Goal: Task Accomplishment & Management: Complete application form

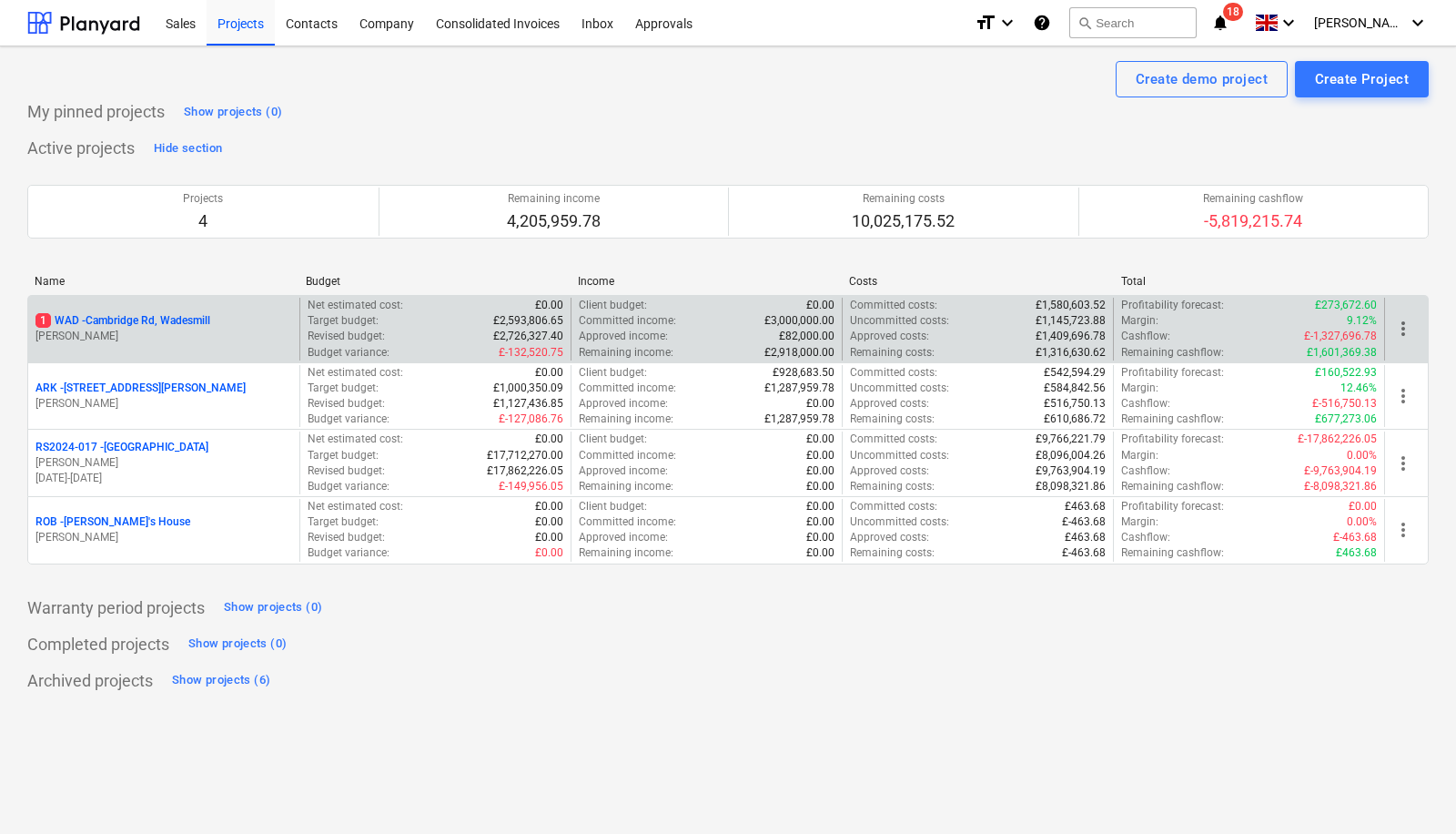
click at [162, 321] on p "1 WAD - Cambridge Rd, Wadesmill" at bounding box center [123, 321] width 175 height 15
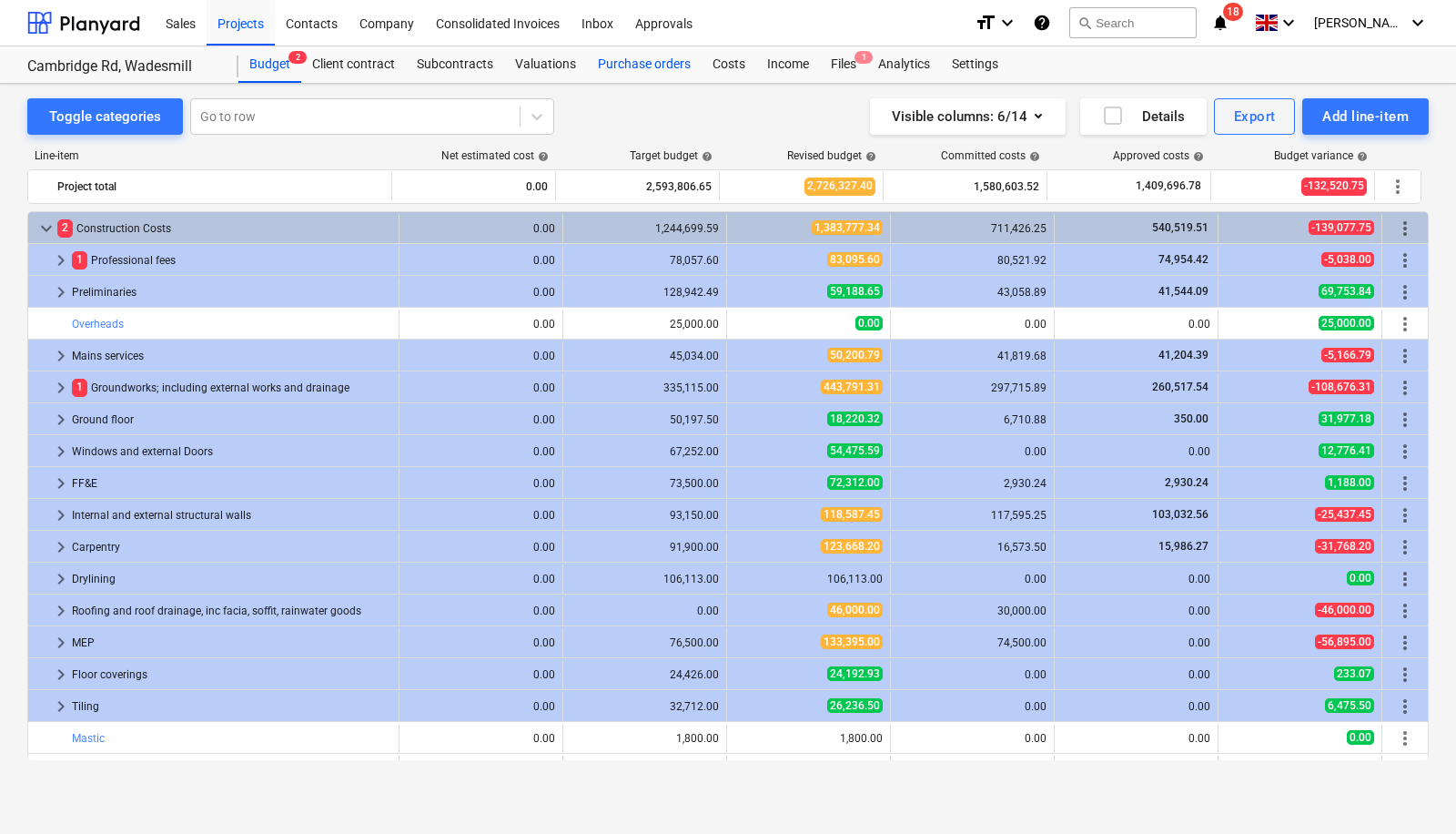
click at [633, 63] on div "Purchase orders" at bounding box center [644, 64] width 114 height 37
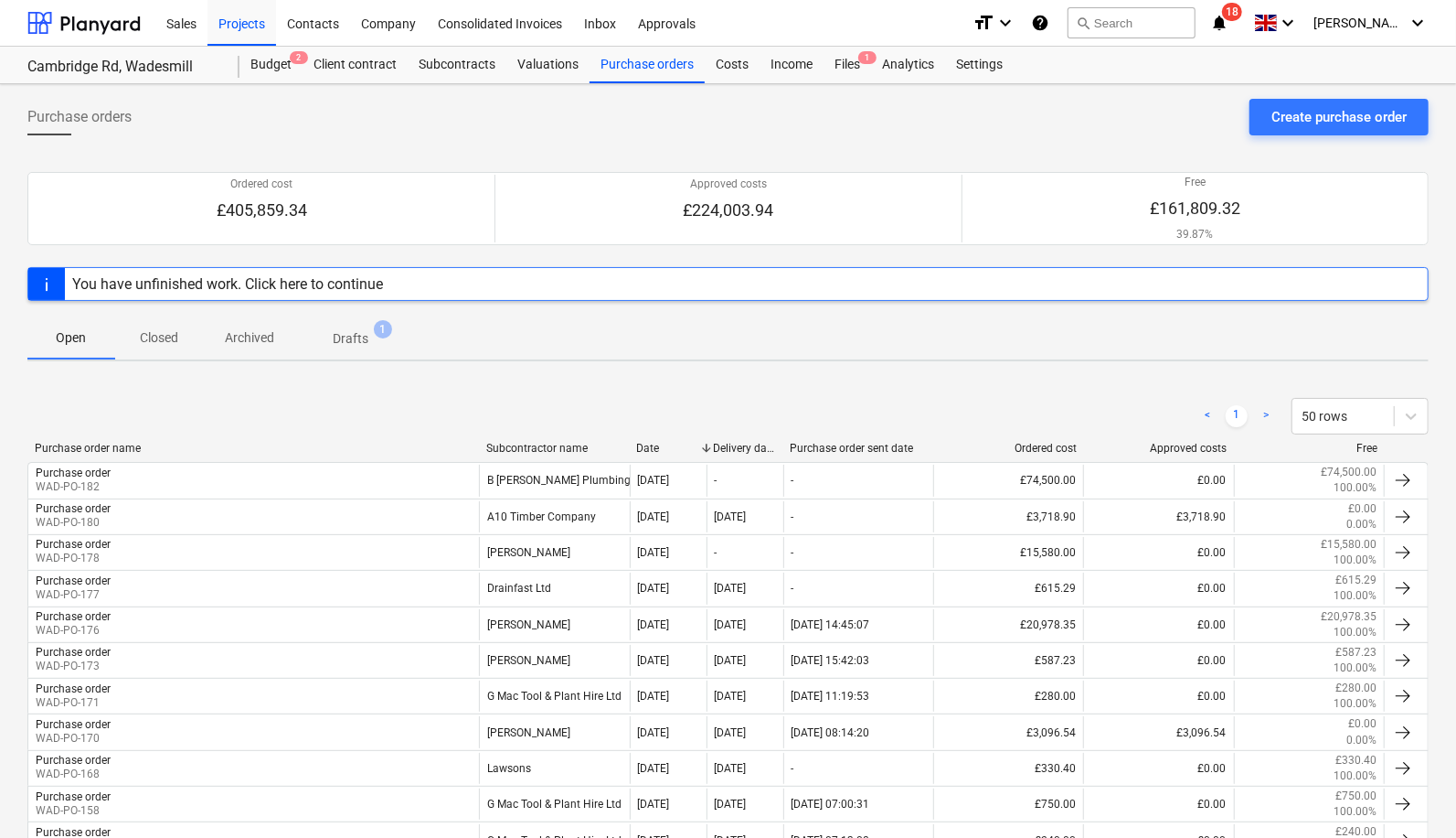
click at [144, 332] on p "Closed" at bounding box center [159, 338] width 44 height 19
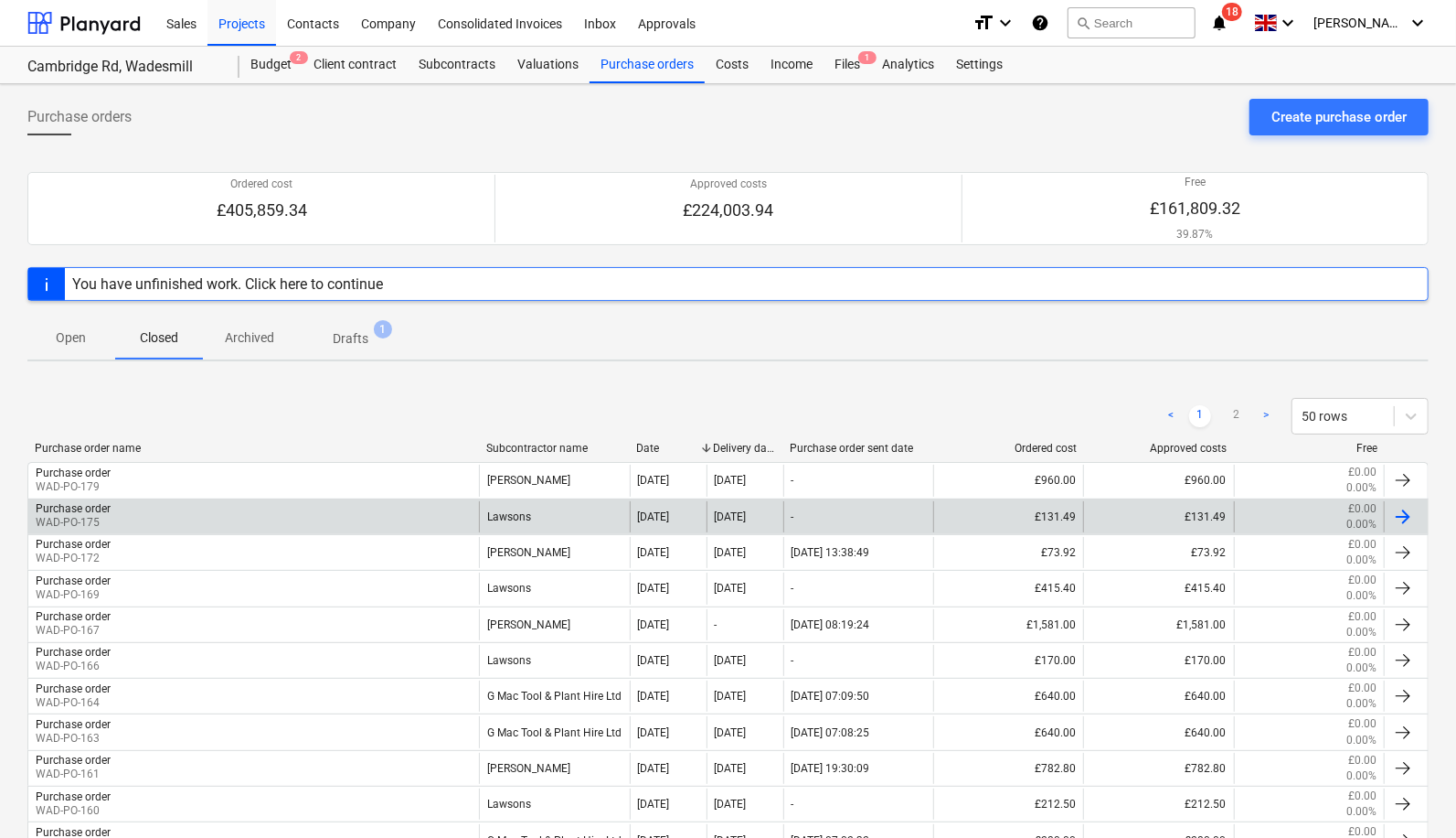
click at [536, 517] on div "Lawsons" at bounding box center [554, 517] width 150 height 31
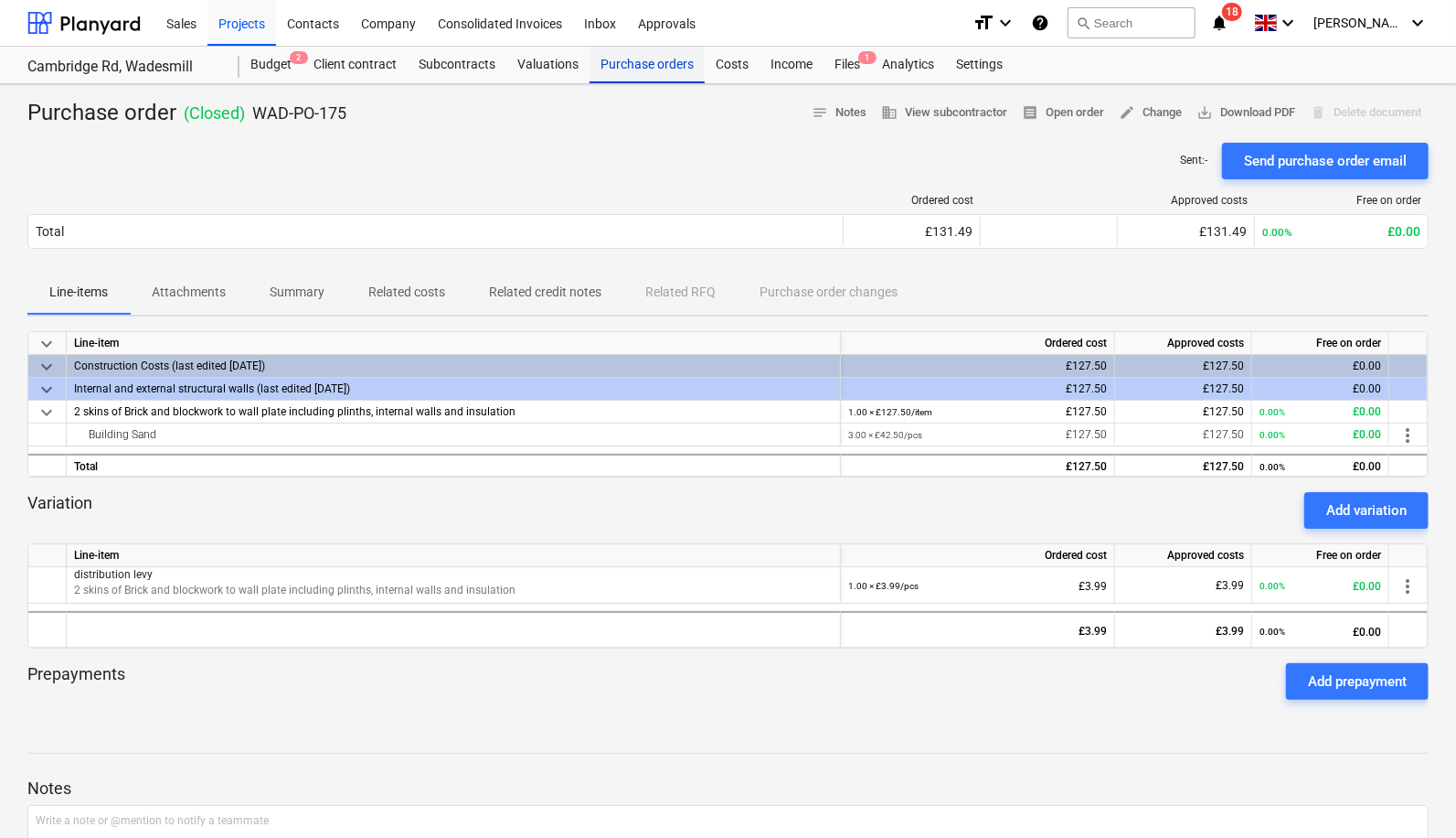
click at [611, 62] on div "Purchase orders" at bounding box center [647, 65] width 115 height 37
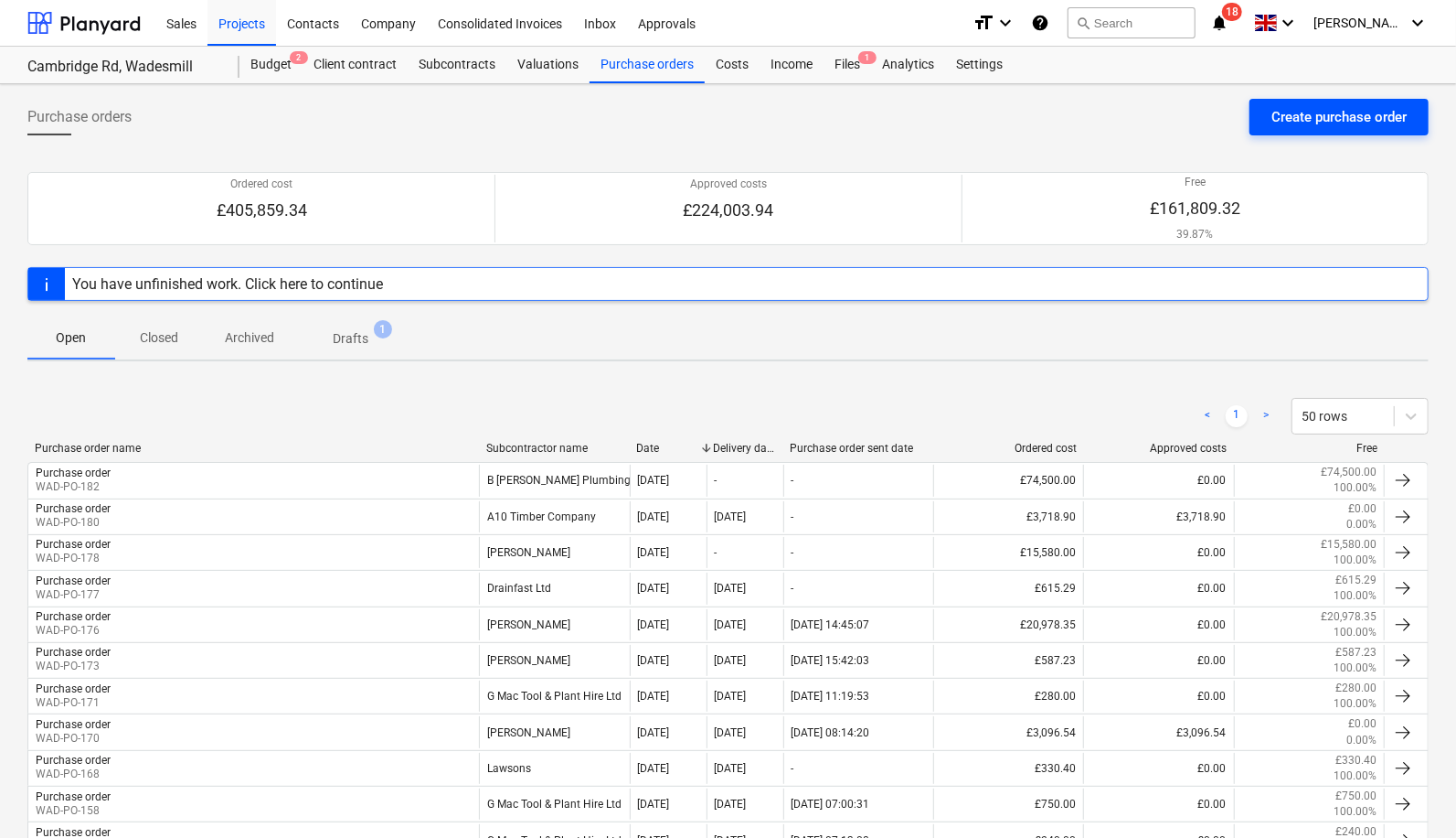
click at [1338, 113] on div "Create purchase order" at bounding box center [1339, 117] width 135 height 24
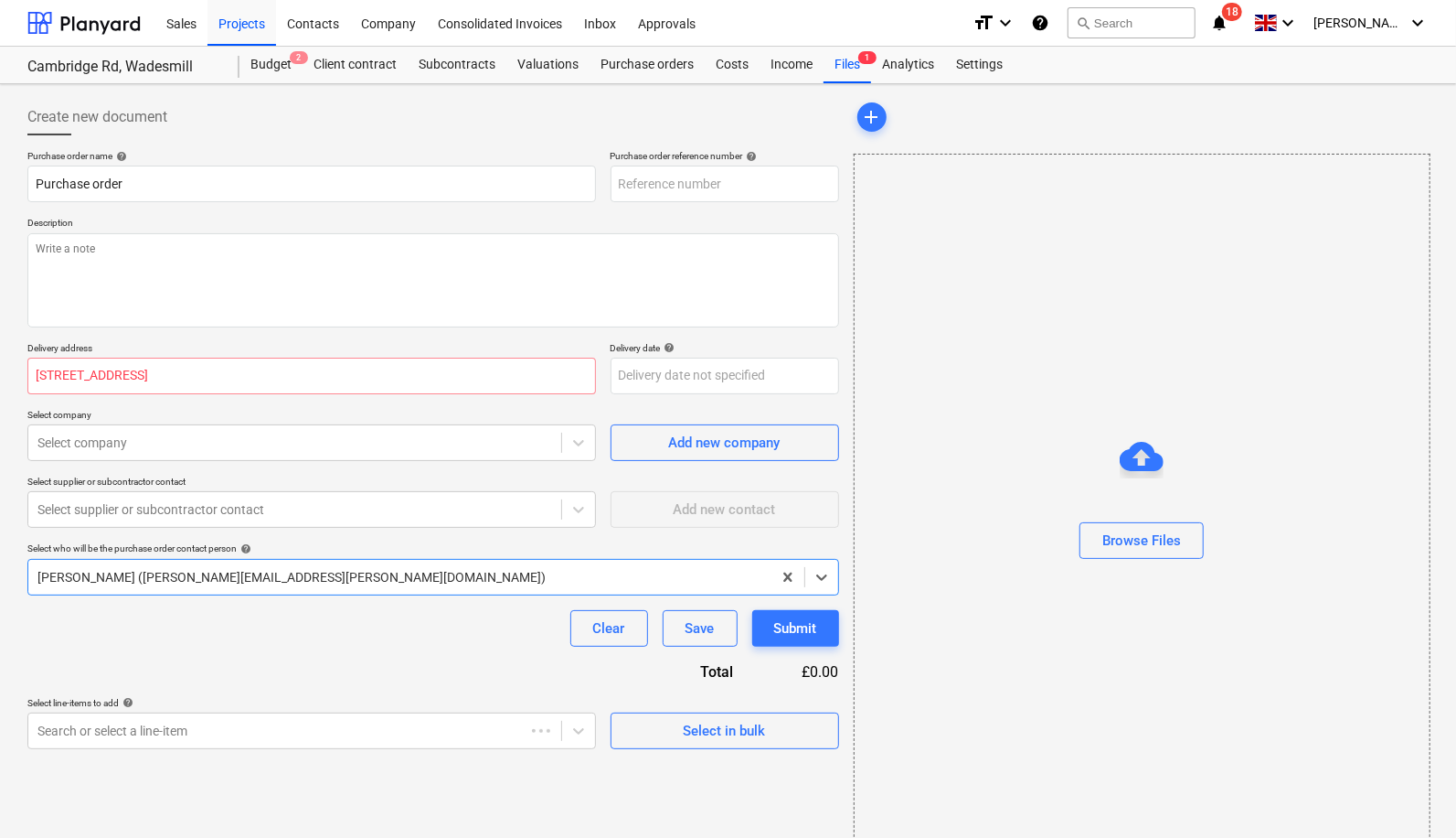
type textarea "x"
type input "WAD-PO-183"
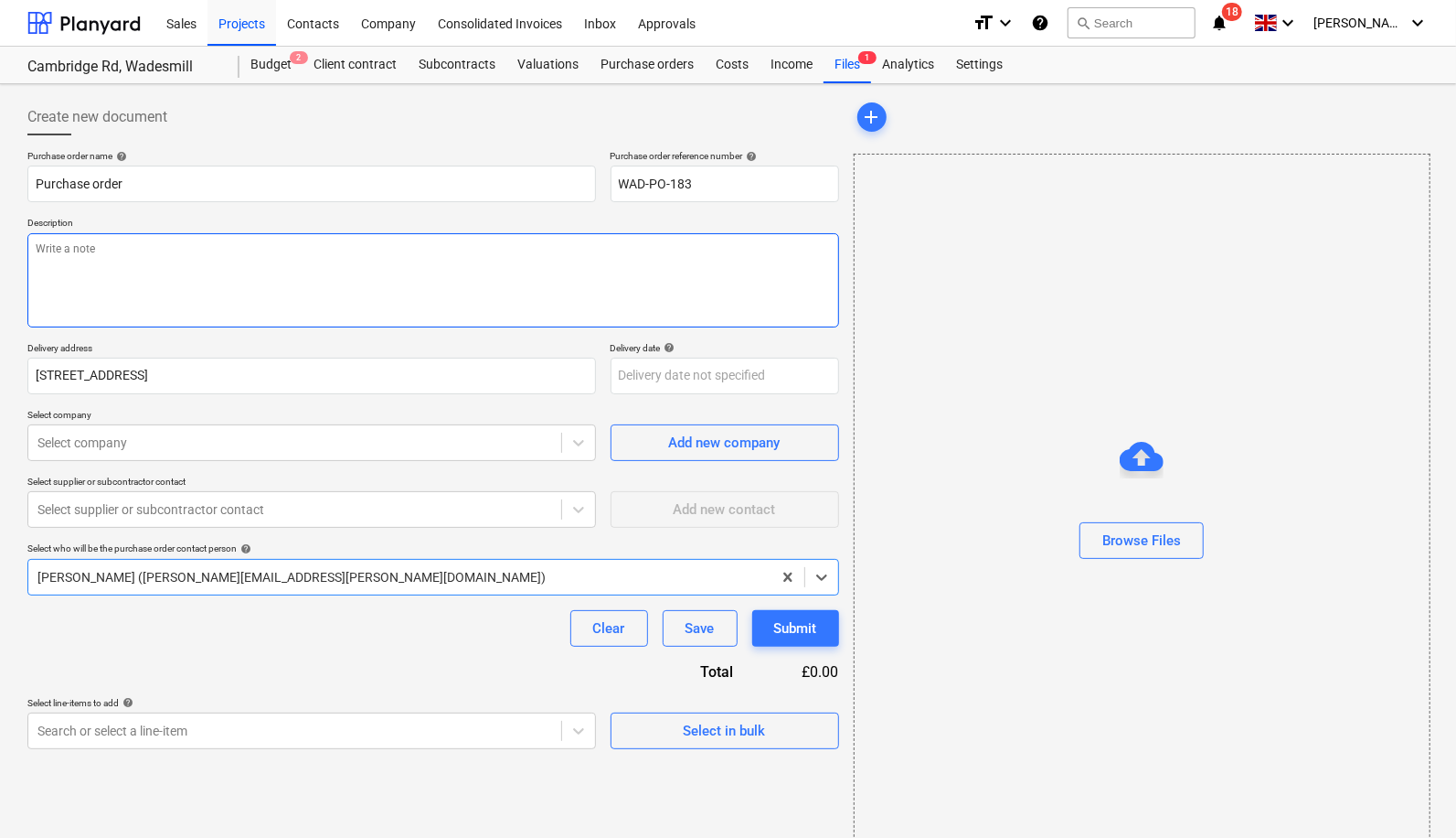
click at [427, 279] on textarea at bounding box center [433, 279] width 812 height 94
type textarea "x"
type textarea "B"
type textarea "x"
type textarea "Bu"
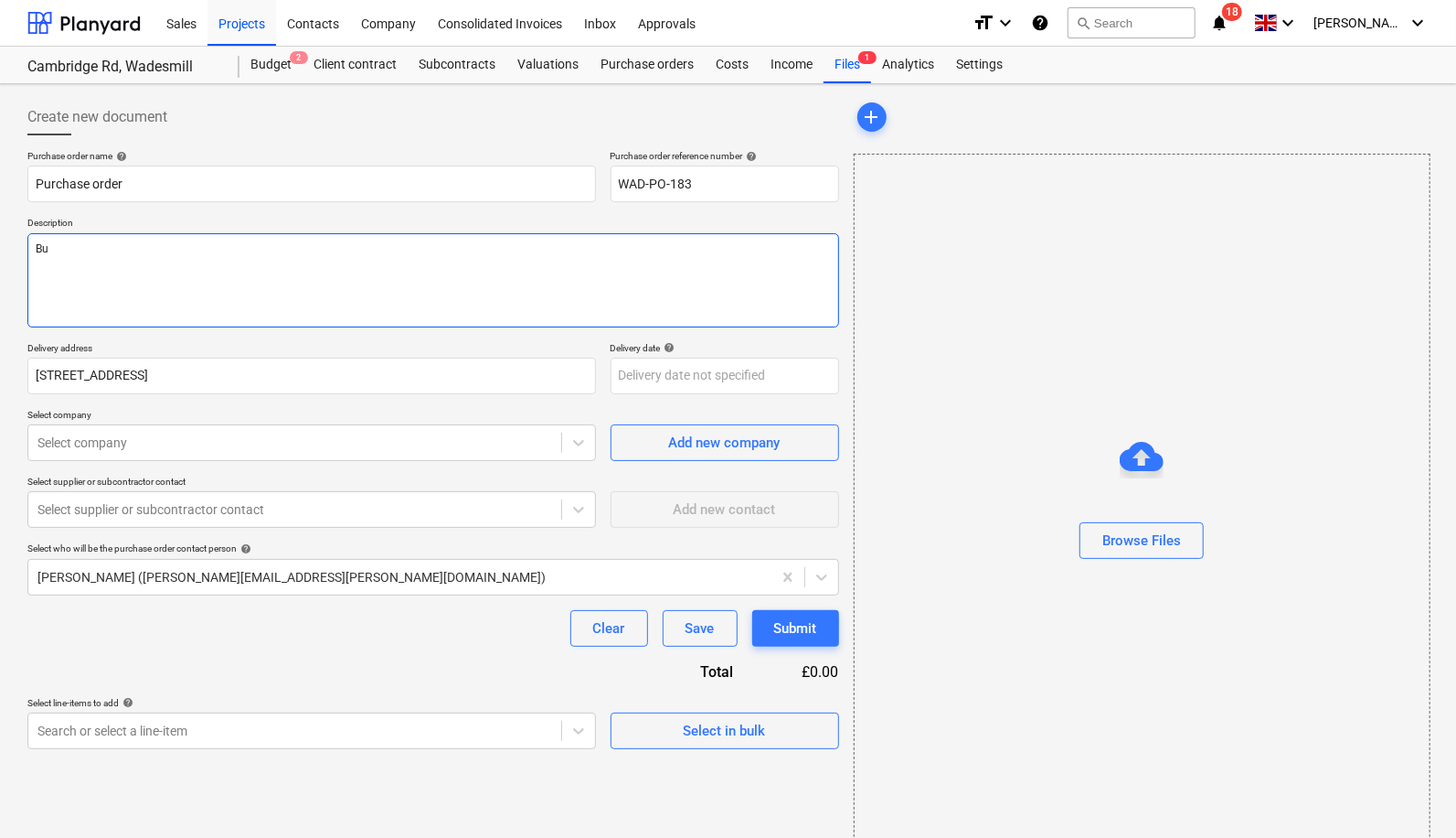
type textarea "x"
type textarea "Bui"
type textarea "x"
type textarea "Buil"
type textarea "x"
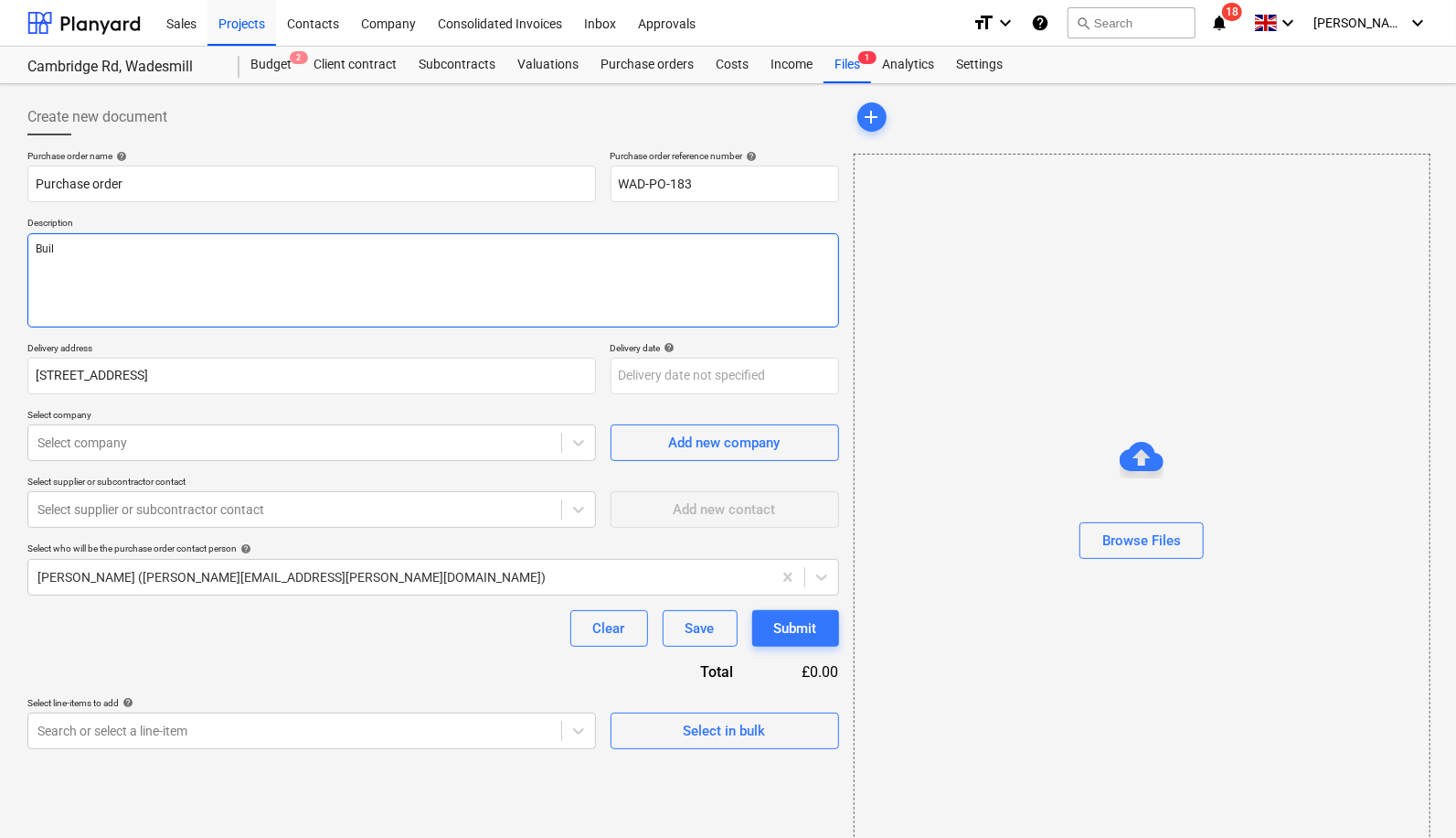
type textarea "Build"
type textarea "x"
type textarea "Buildi"
type textarea "x"
type textarea "Buildin"
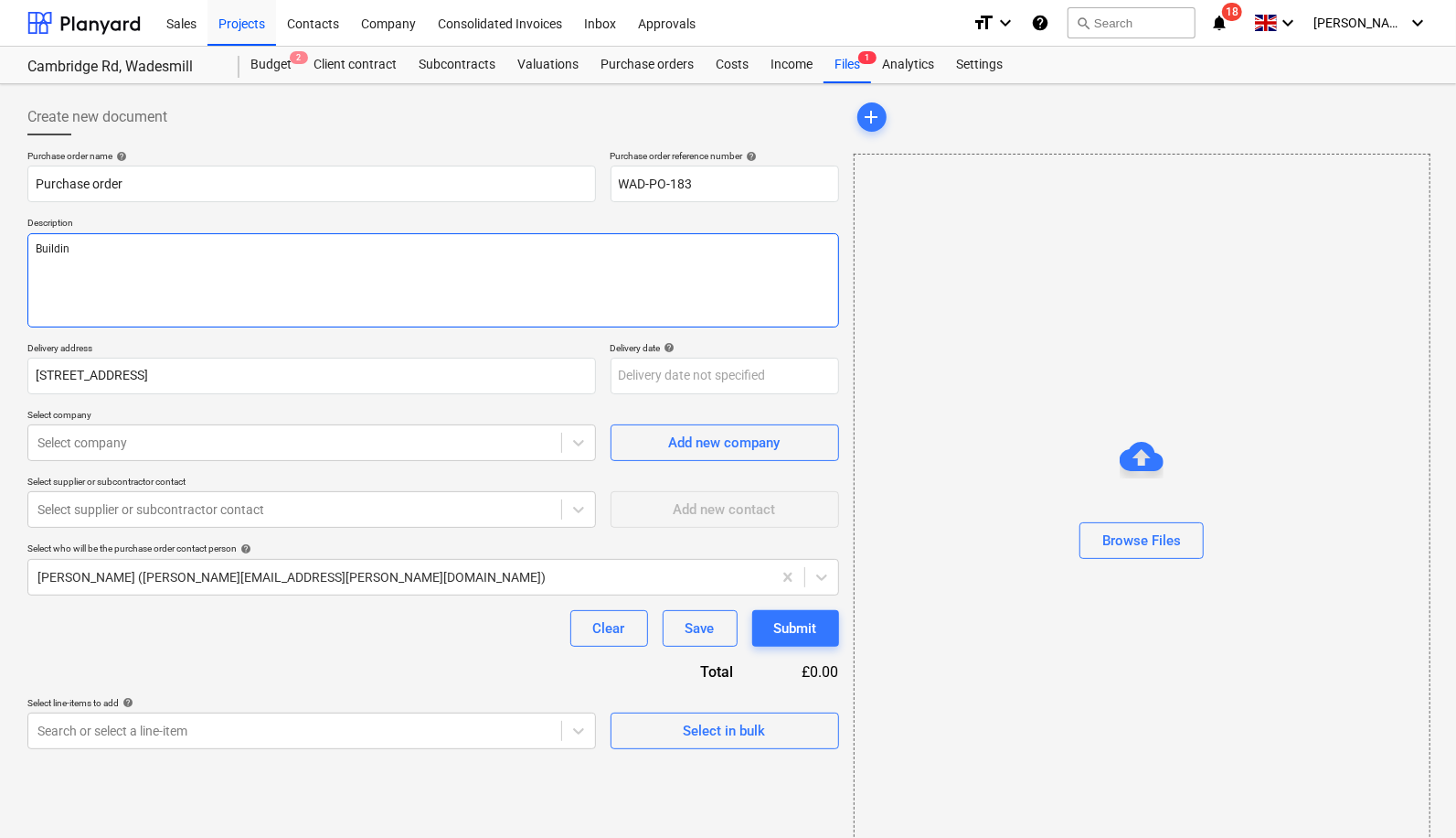
type textarea "x"
type textarea "Building"
type textarea "x"
type textarea "Building"
type textarea "x"
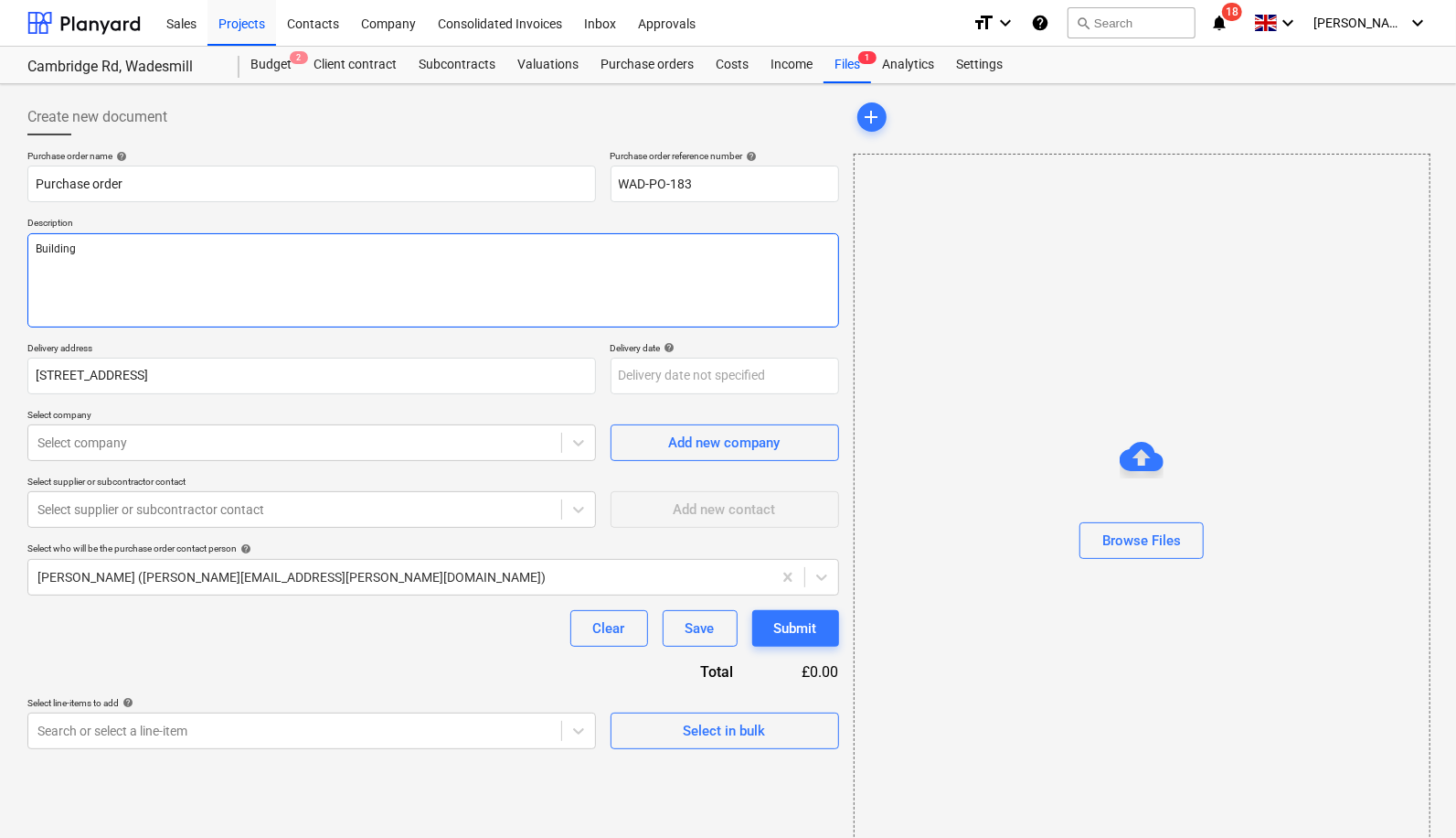
type textarea "Building S"
type textarea "x"
type textarea "Building Sa"
type textarea "x"
type textarea "Building San"
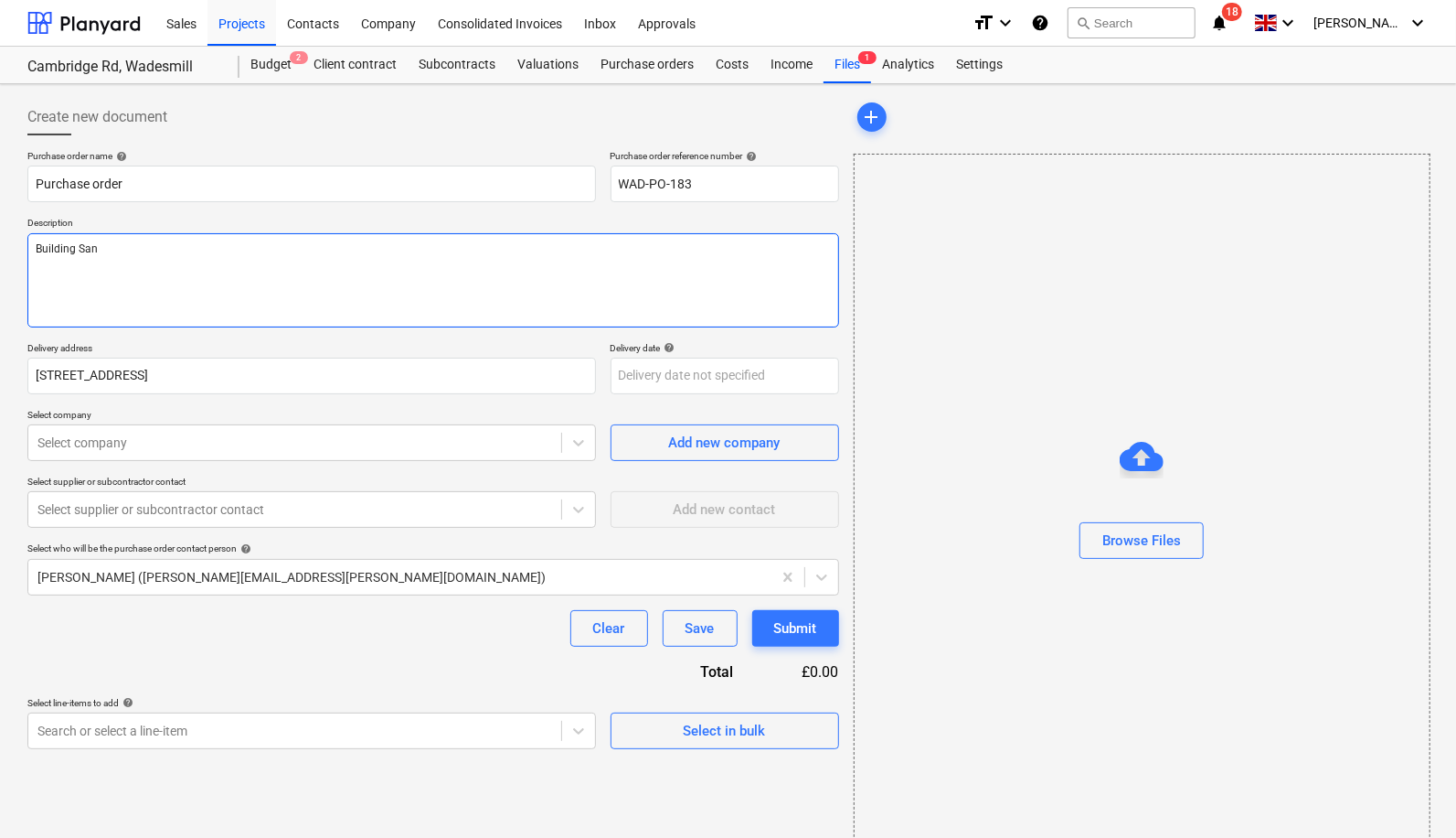
type textarea "x"
type textarea "Building Sand"
type textarea "x"
type textarea "Building Sand"
click at [688, 392] on div "Purchase order name help Purchase order Purchase order reference number help WA…" at bounding box center [433, 449] width 812 height 600
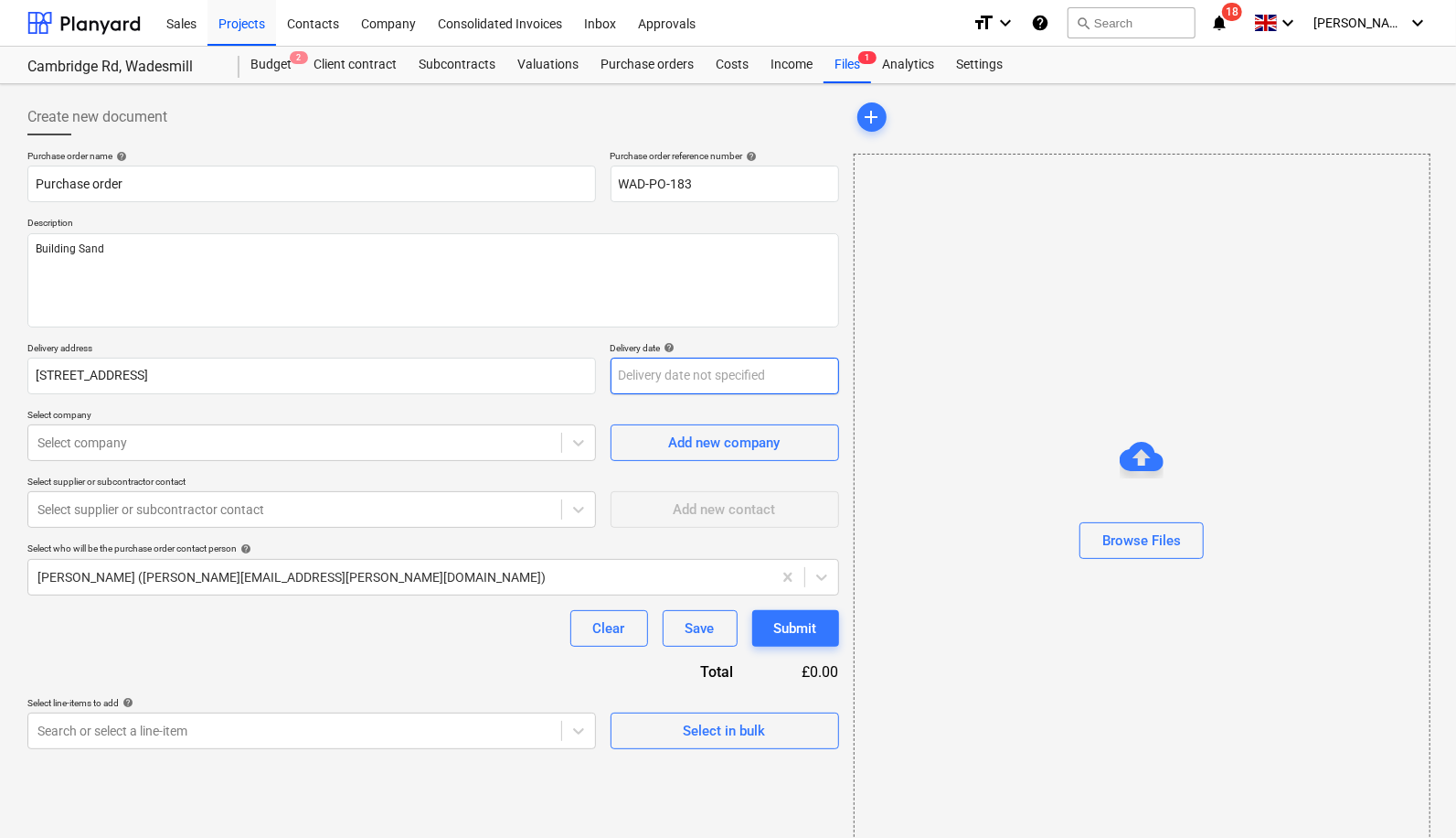
click at [682, 372] on body "Sales Projects Contacts Company Consolidated Invoices Inbox Approvals format_si…" at bounding box center [728, 419] width 1456 height 838
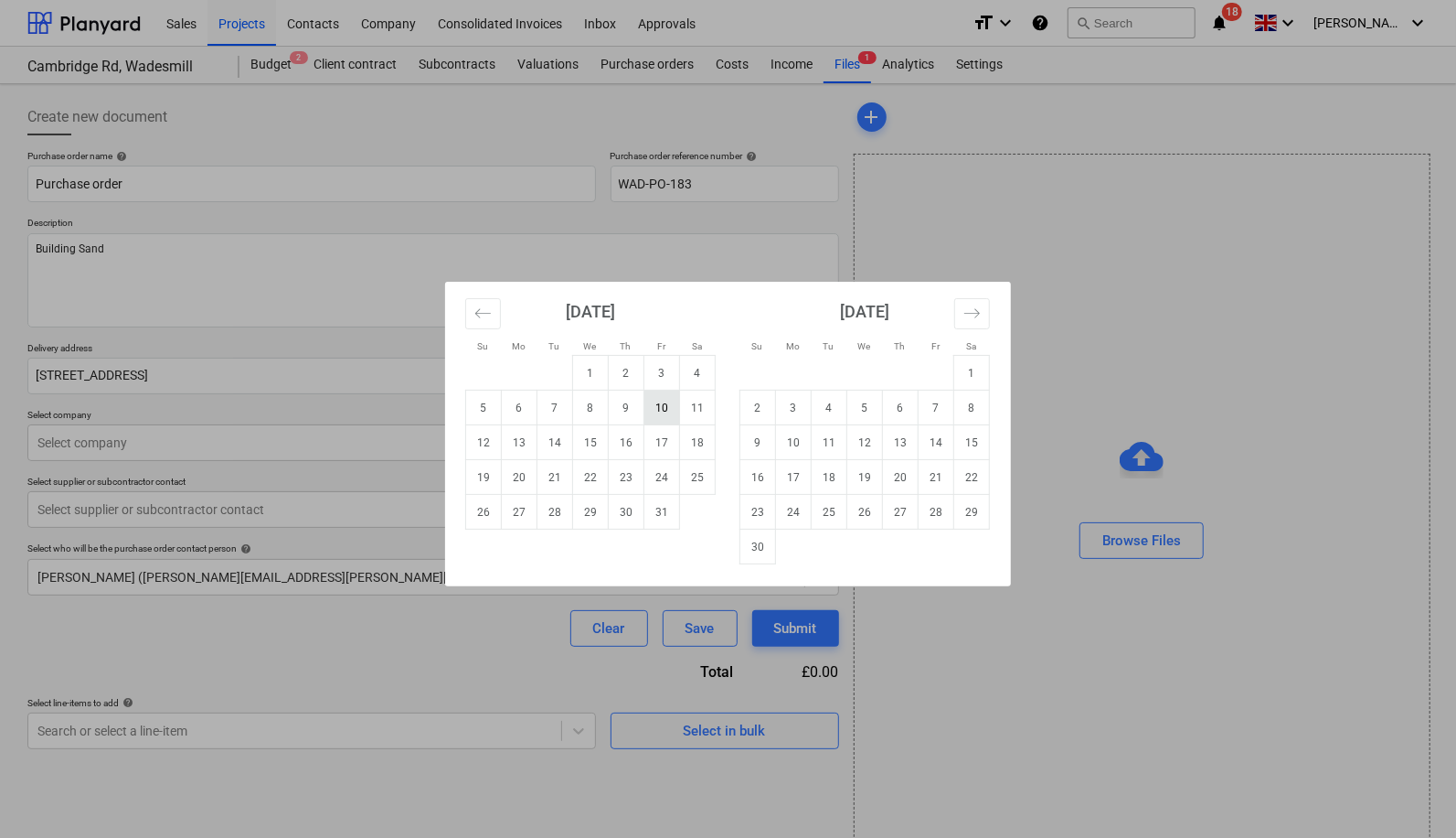
click at [655, 409] on td "10" at bounding box center [663, 408] width 36 height 35
type textarea "x"
type input "[DATE]"
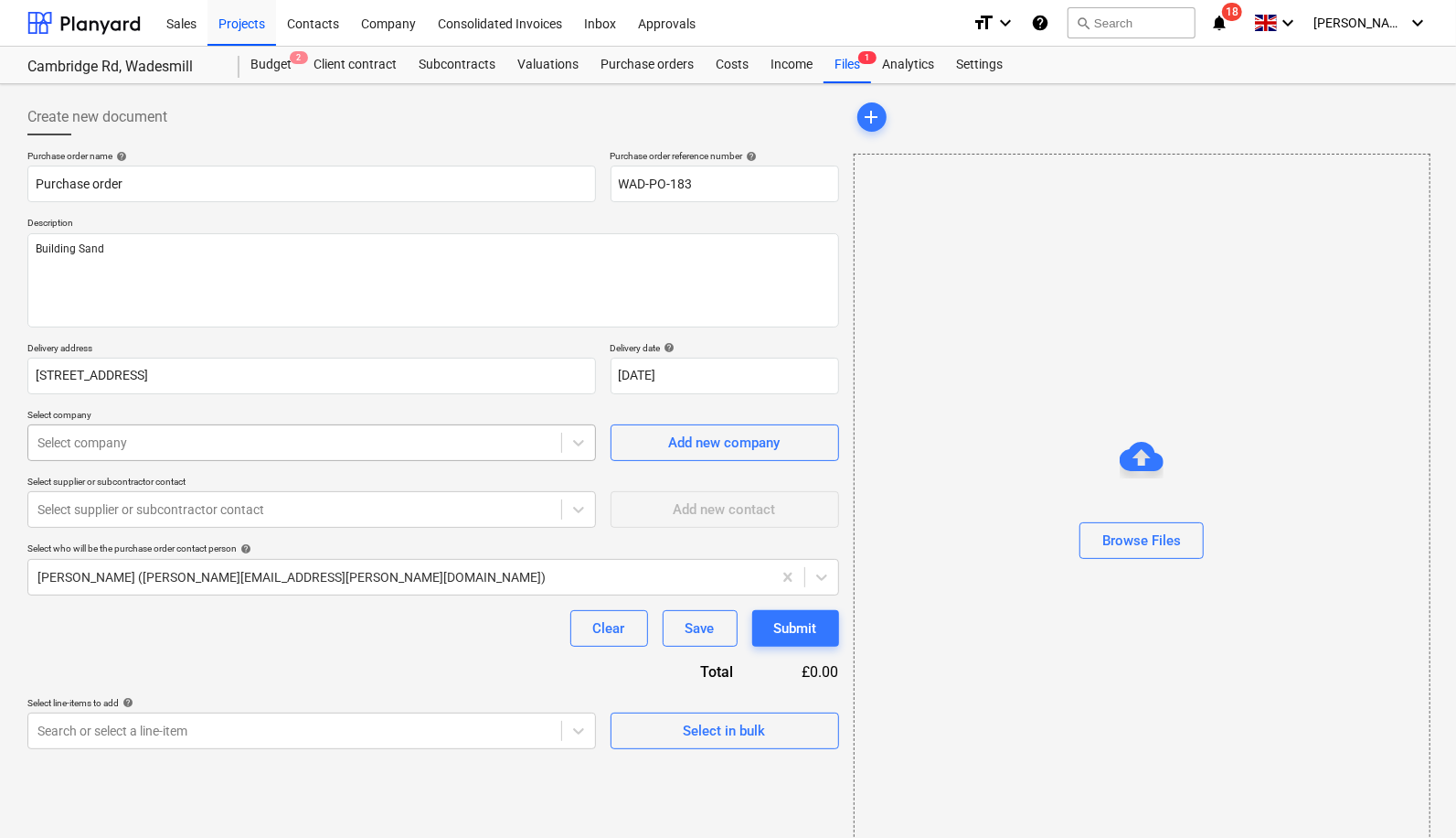
click at [326, 433] on div at bounding box center [294, 442] width 515 height 18
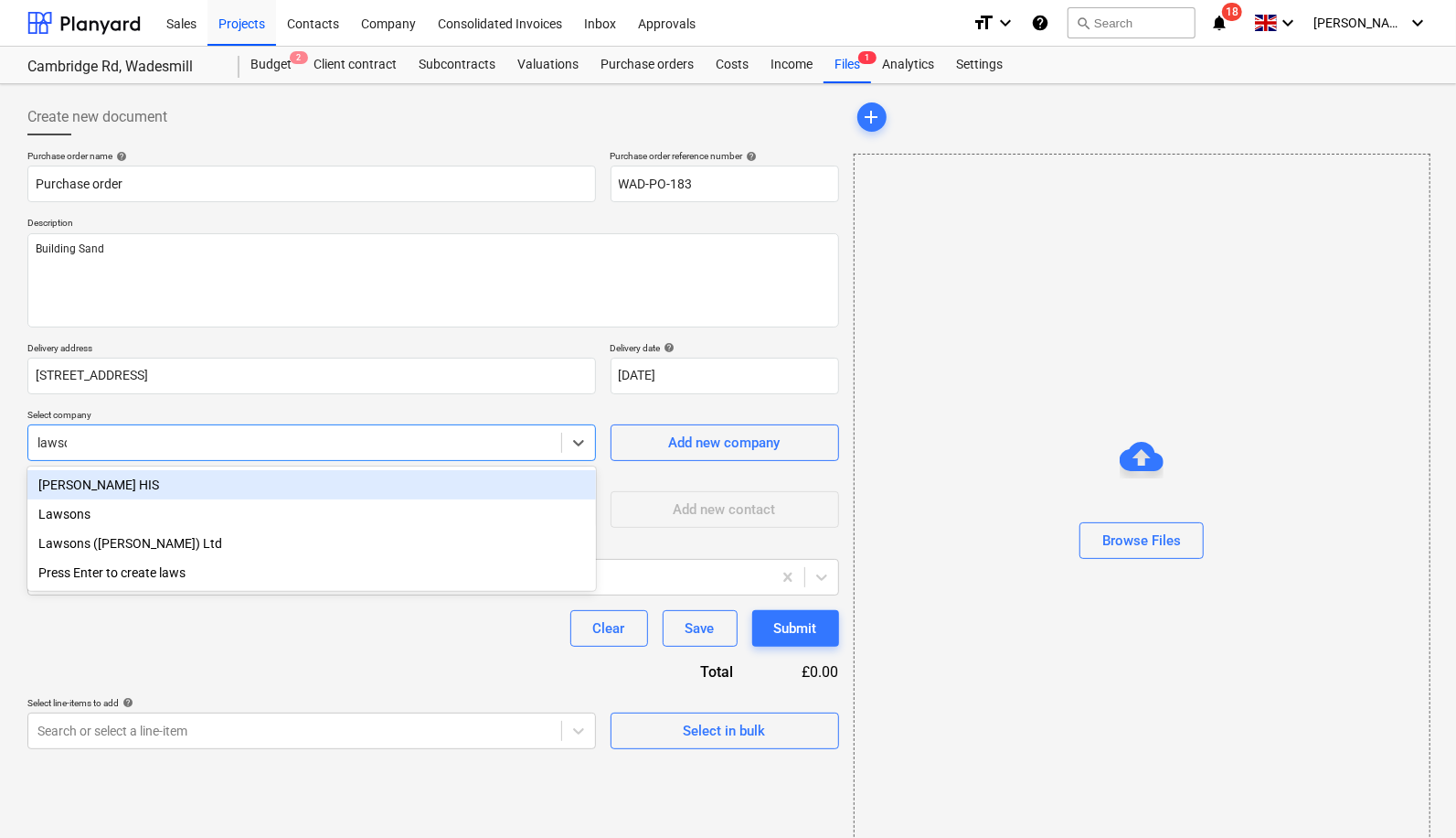
type input "[PERSON_NAME]"
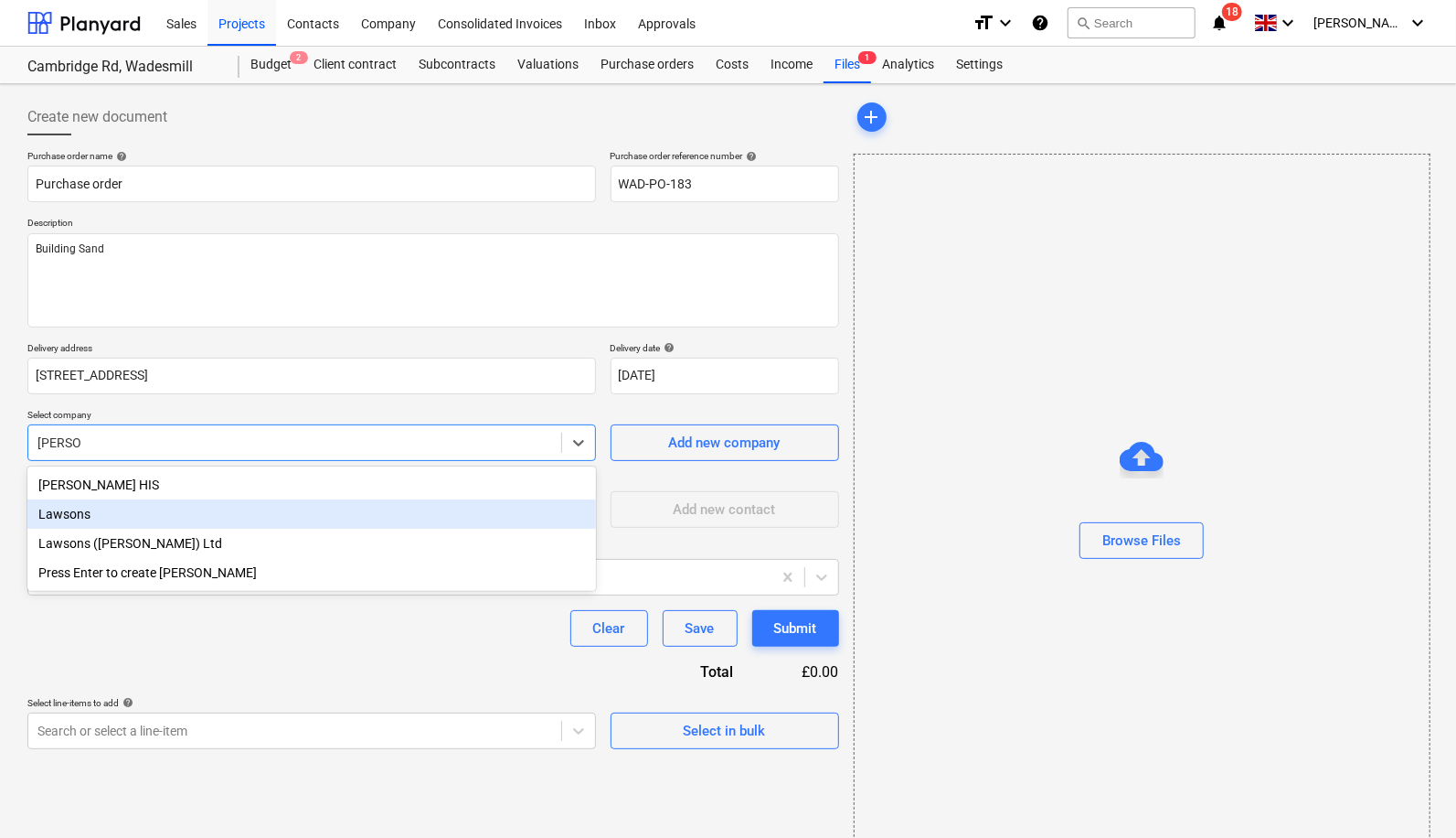
click at [232, 510] on div "Lawsons" at bounding box center [312, 514] width 569 height 29
type textarea "x"
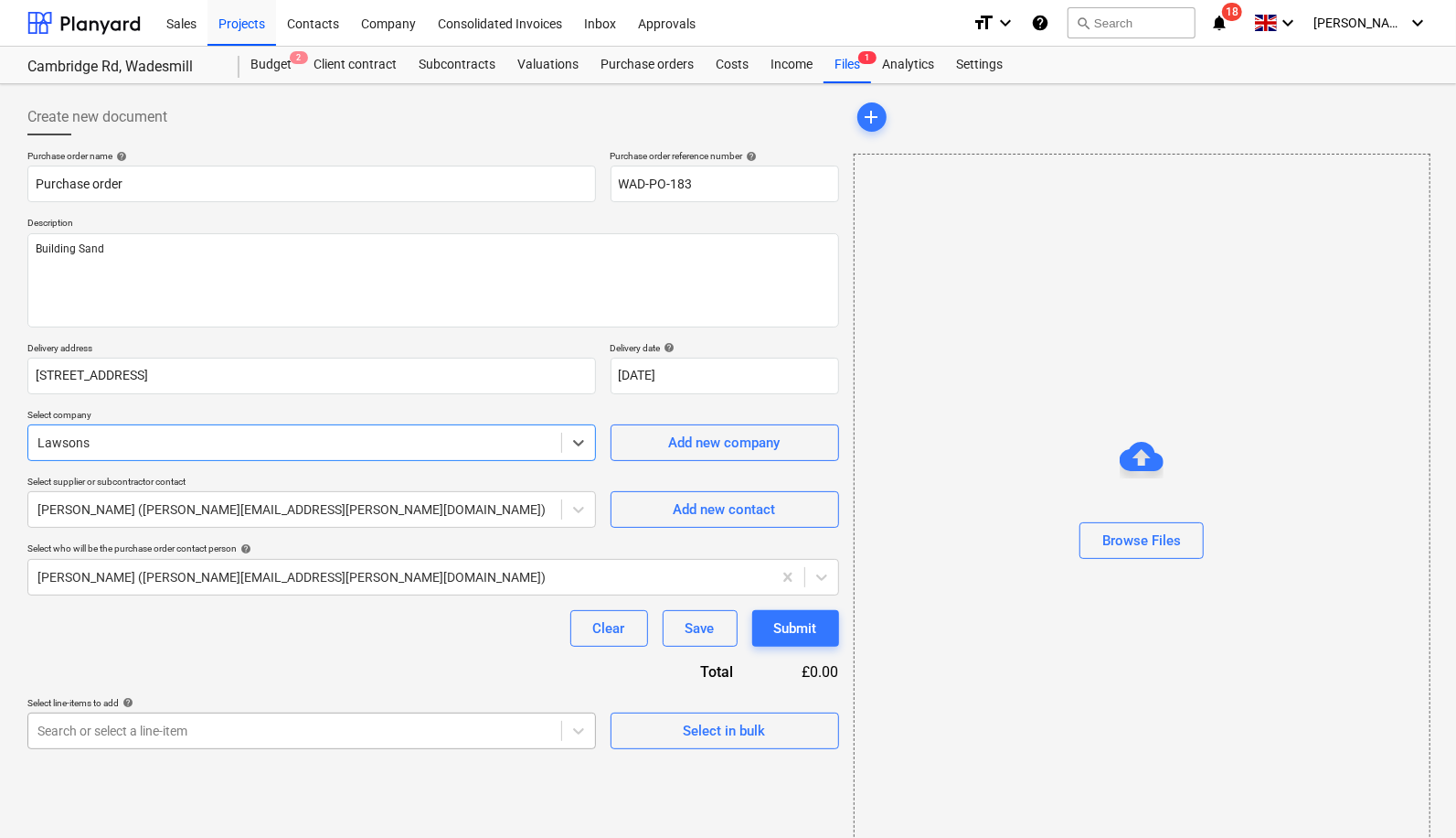
click at [274, 721] on body "Sales Projects Contacts Company Consolidated Invoices Inbox Approvals format_si…" at bounding box center [728, 419] width 1456 height 838
type textarea "x"
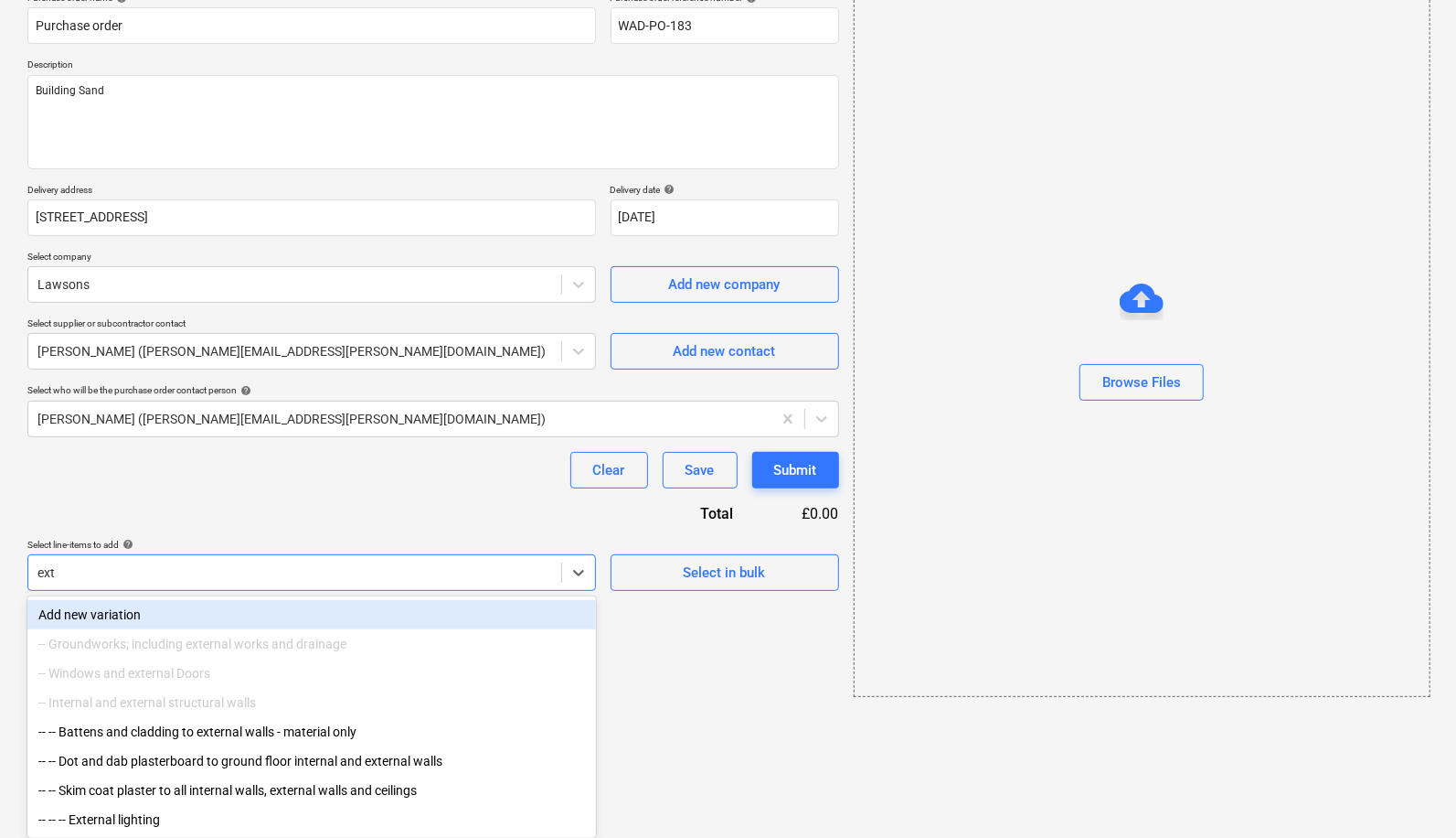
scroll to position [133, 0]
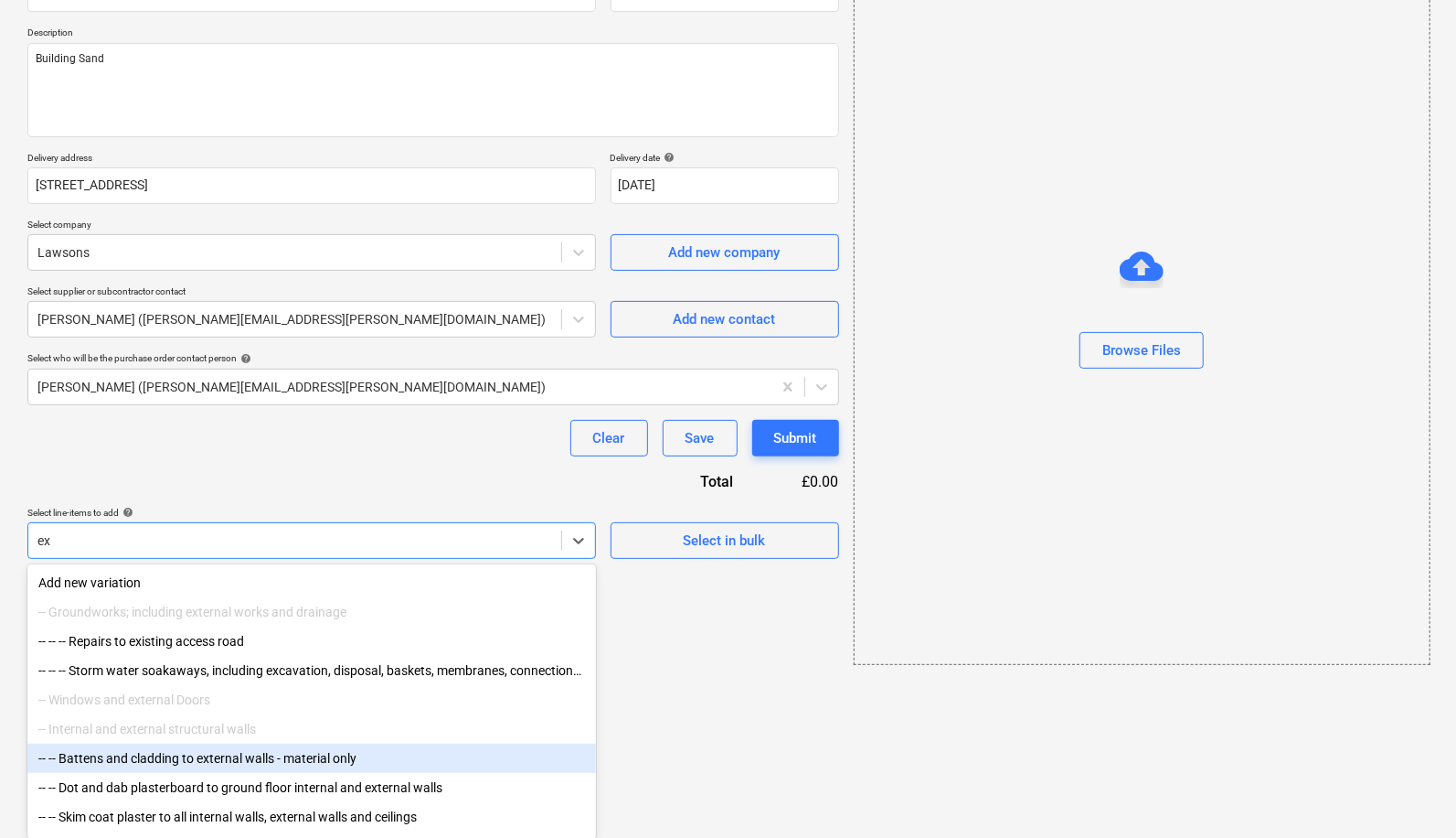
type input "e"
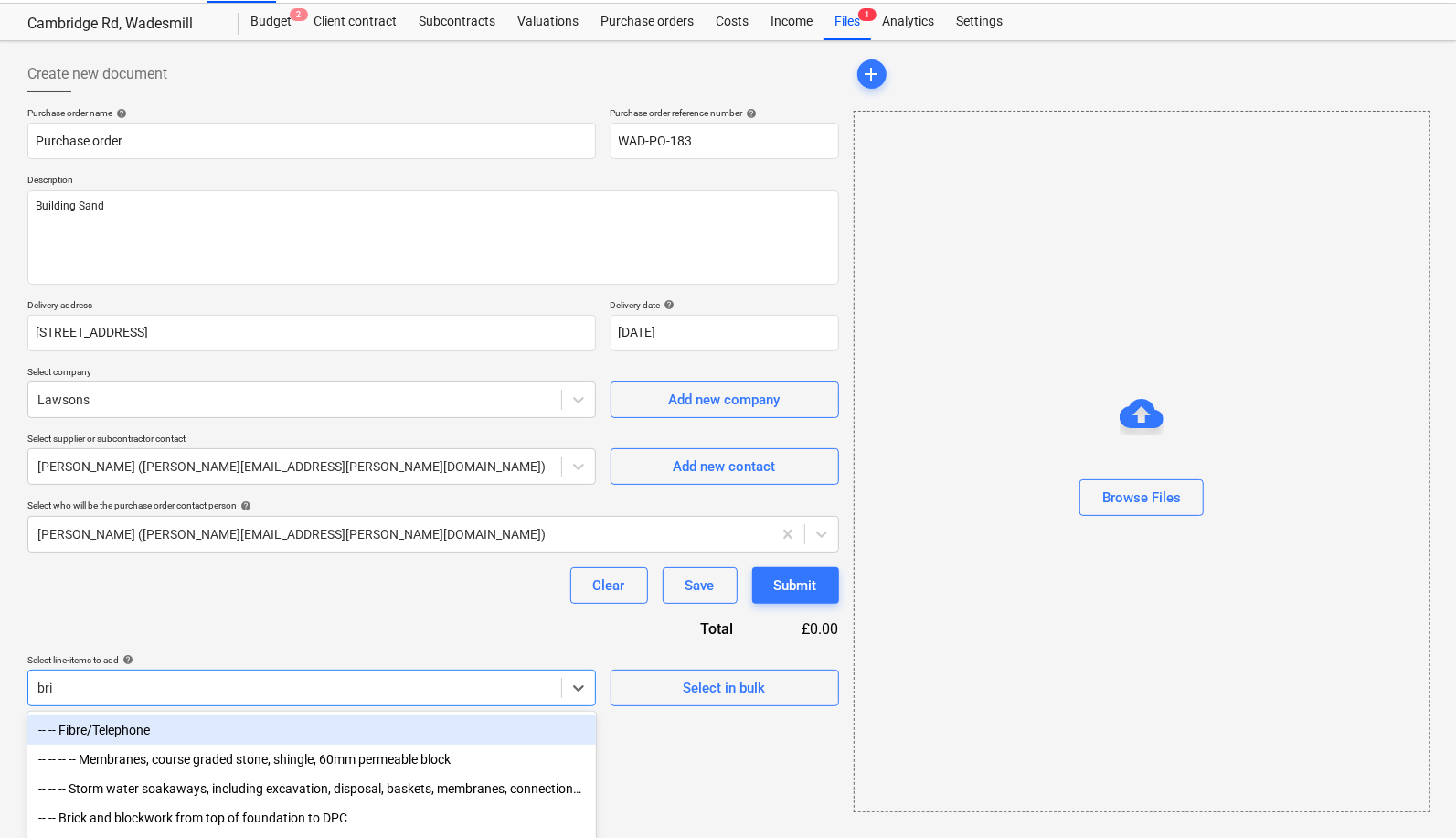
type input "bric"
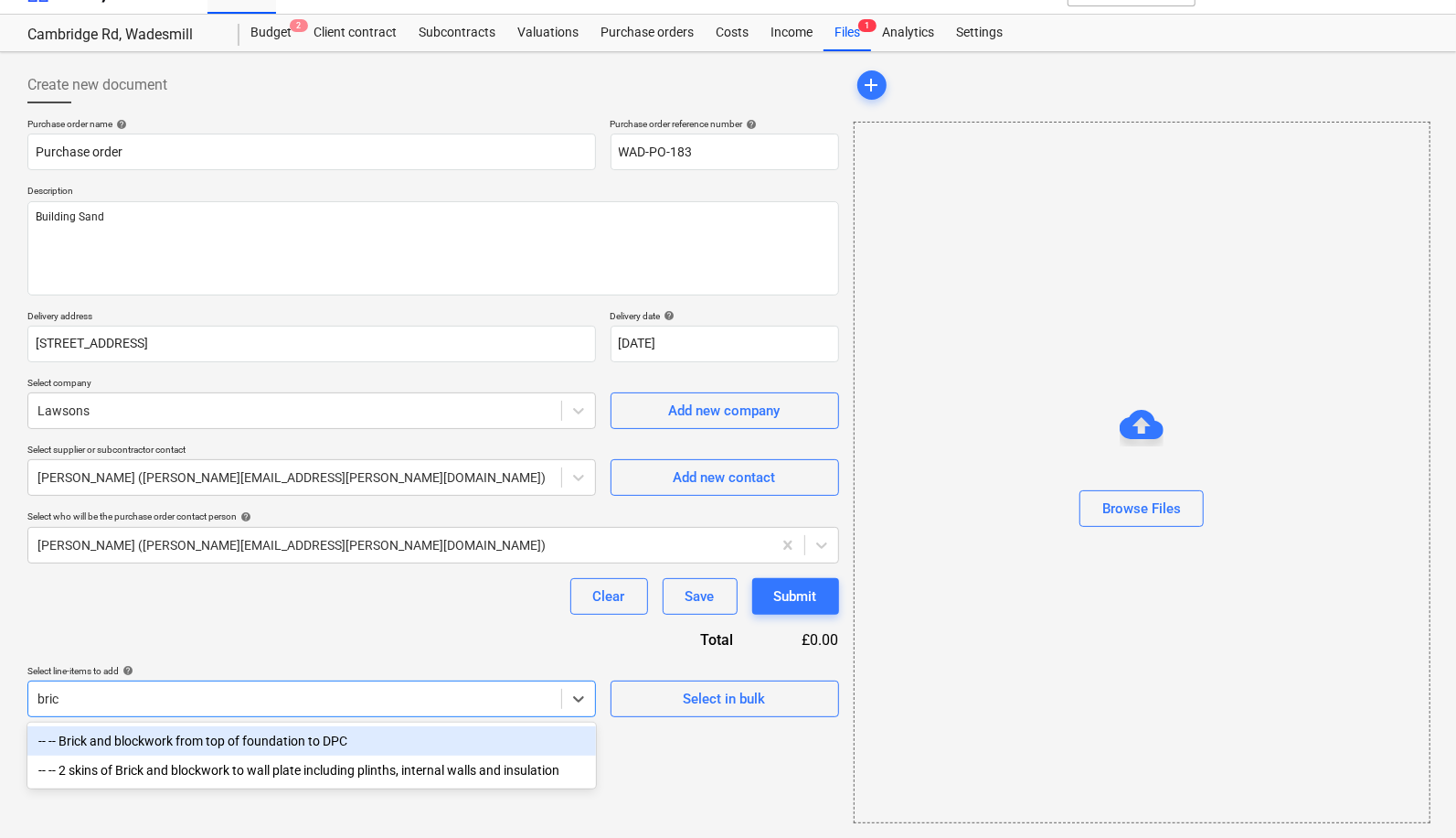
scroll to position [29, 0]
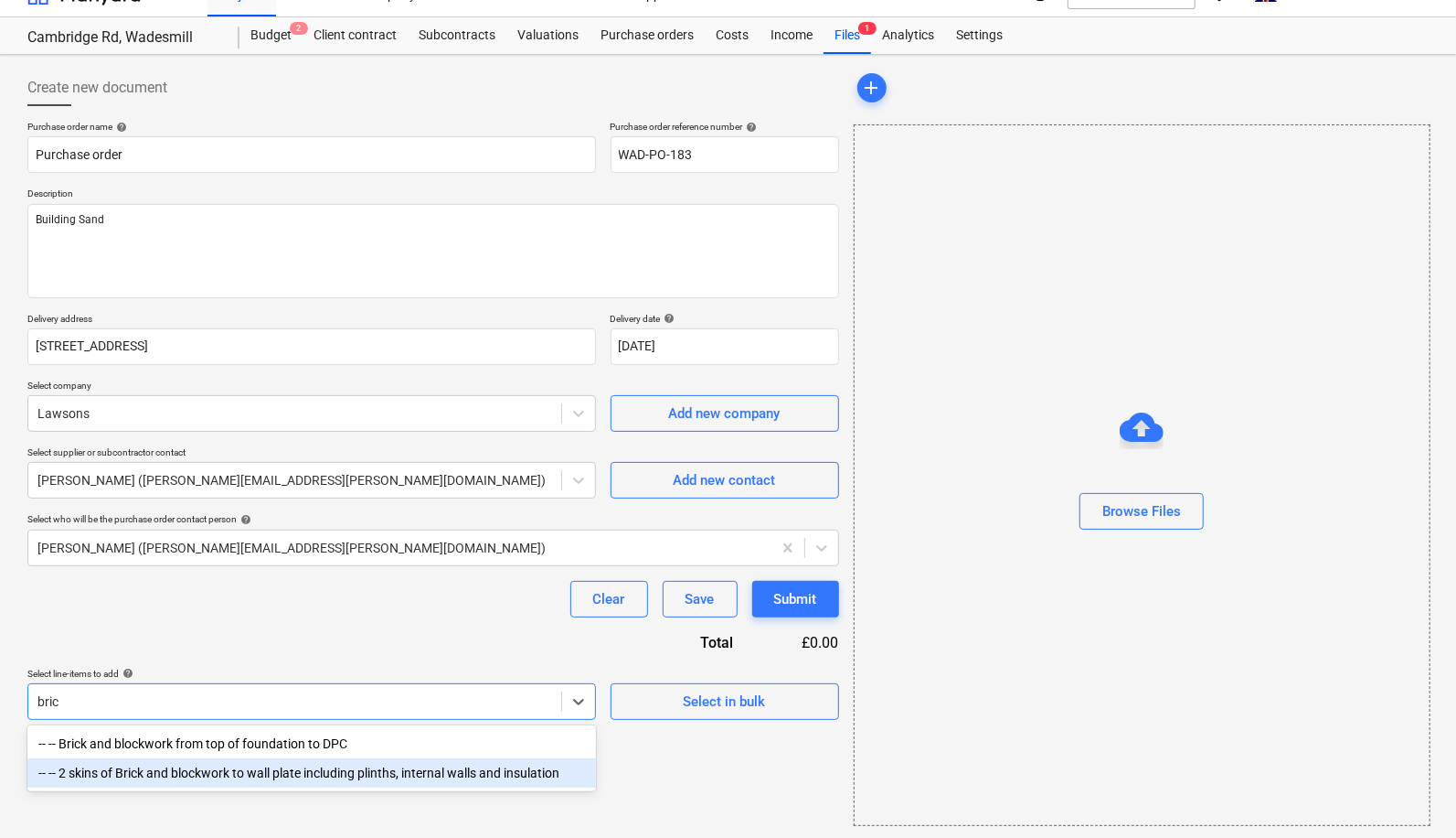
click at [242, 775] on div "-- -- 2 skins of Brick and blockwork to wall plate including plinths, internal …" at bounding box center [312, 772] width 569 height 29
type textarea "x"
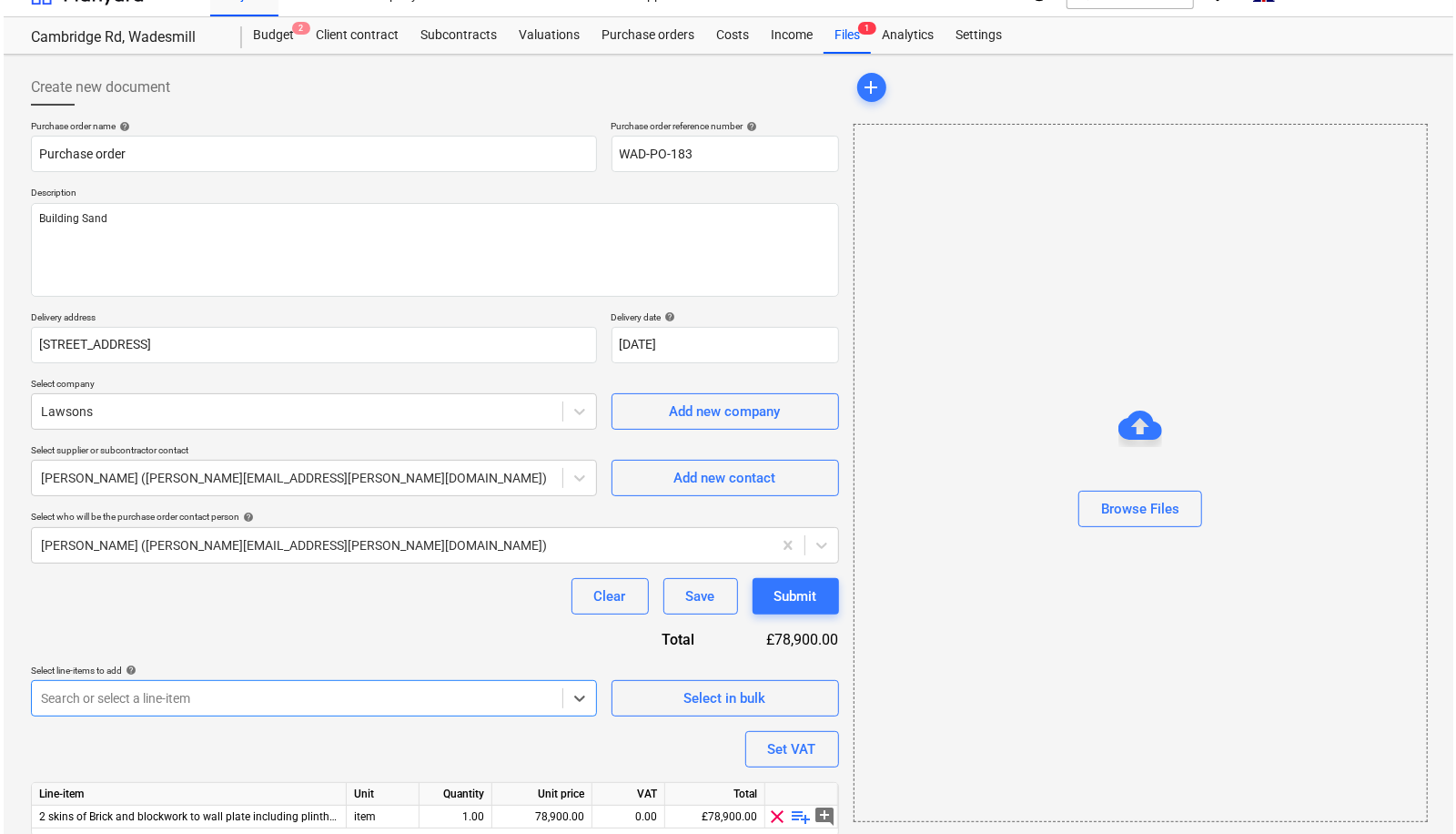
scroll to position [95, 0]
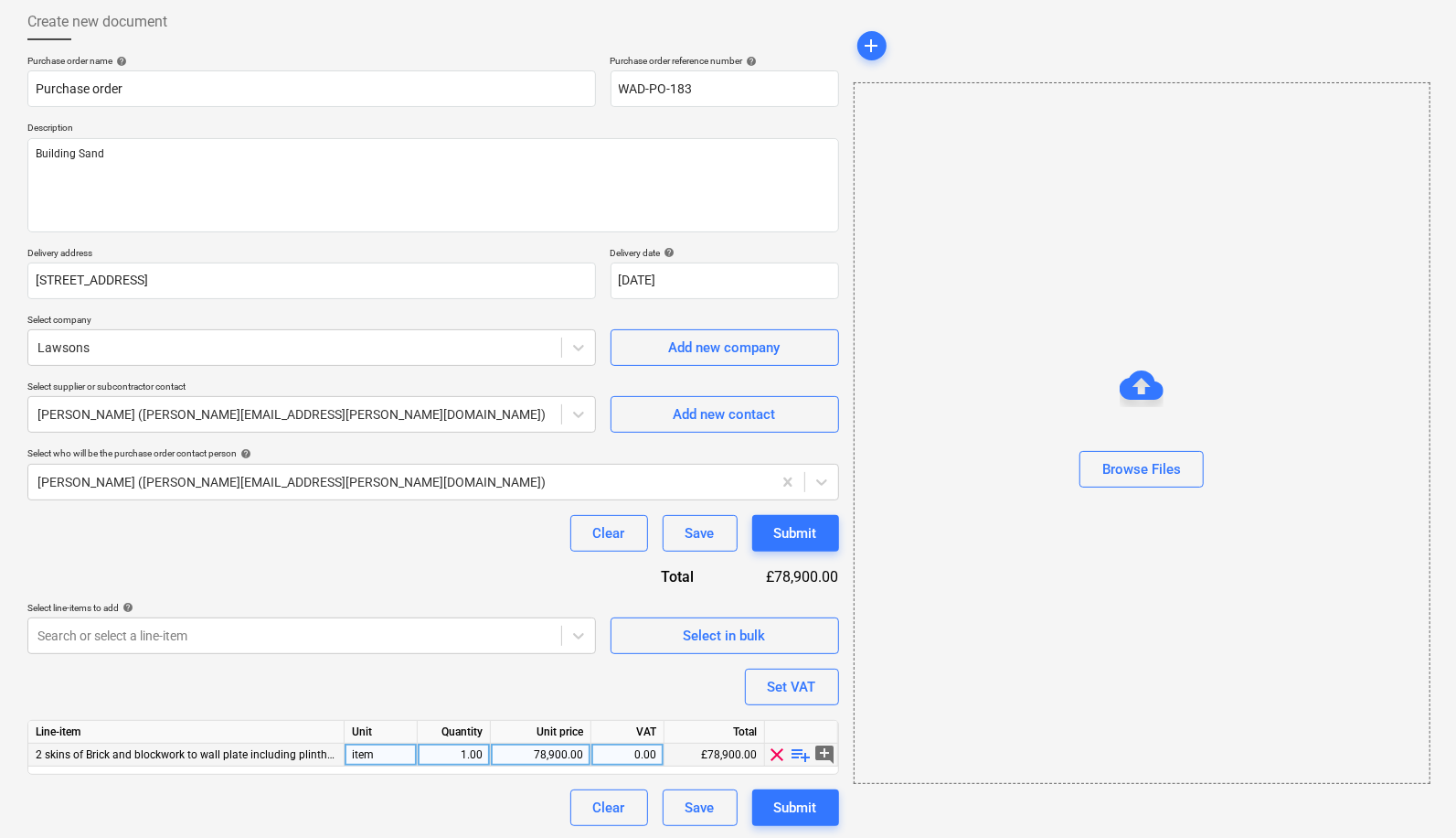
click at [802, 755] on span "playlist_add" at bounding box center [802, 754] width 22 height 22
type textarea "x"
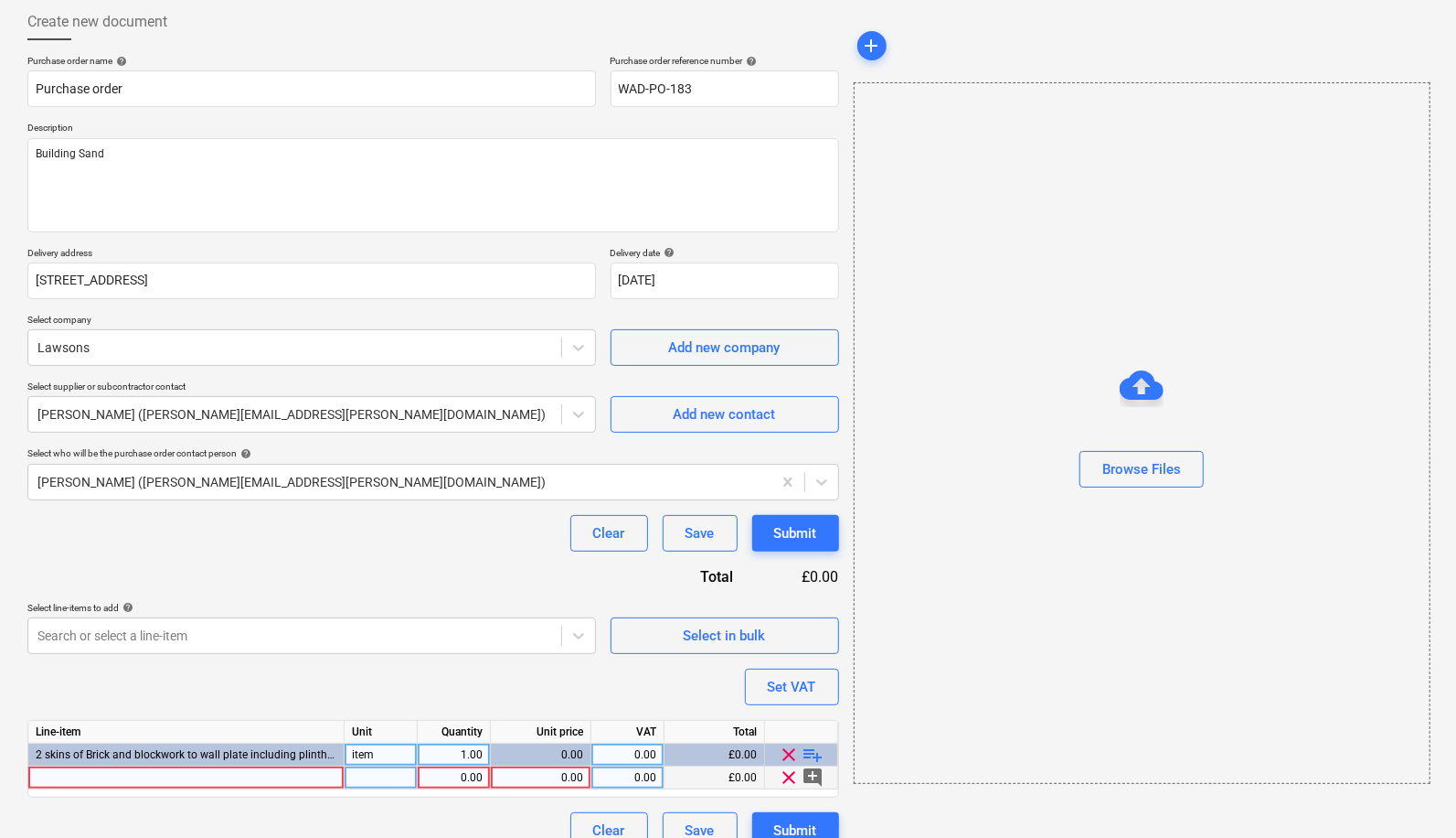
click at [234, 769] on div at bounding box center [186, 778] width 316 height 23
type input "Building Sand"
type textarea "x"
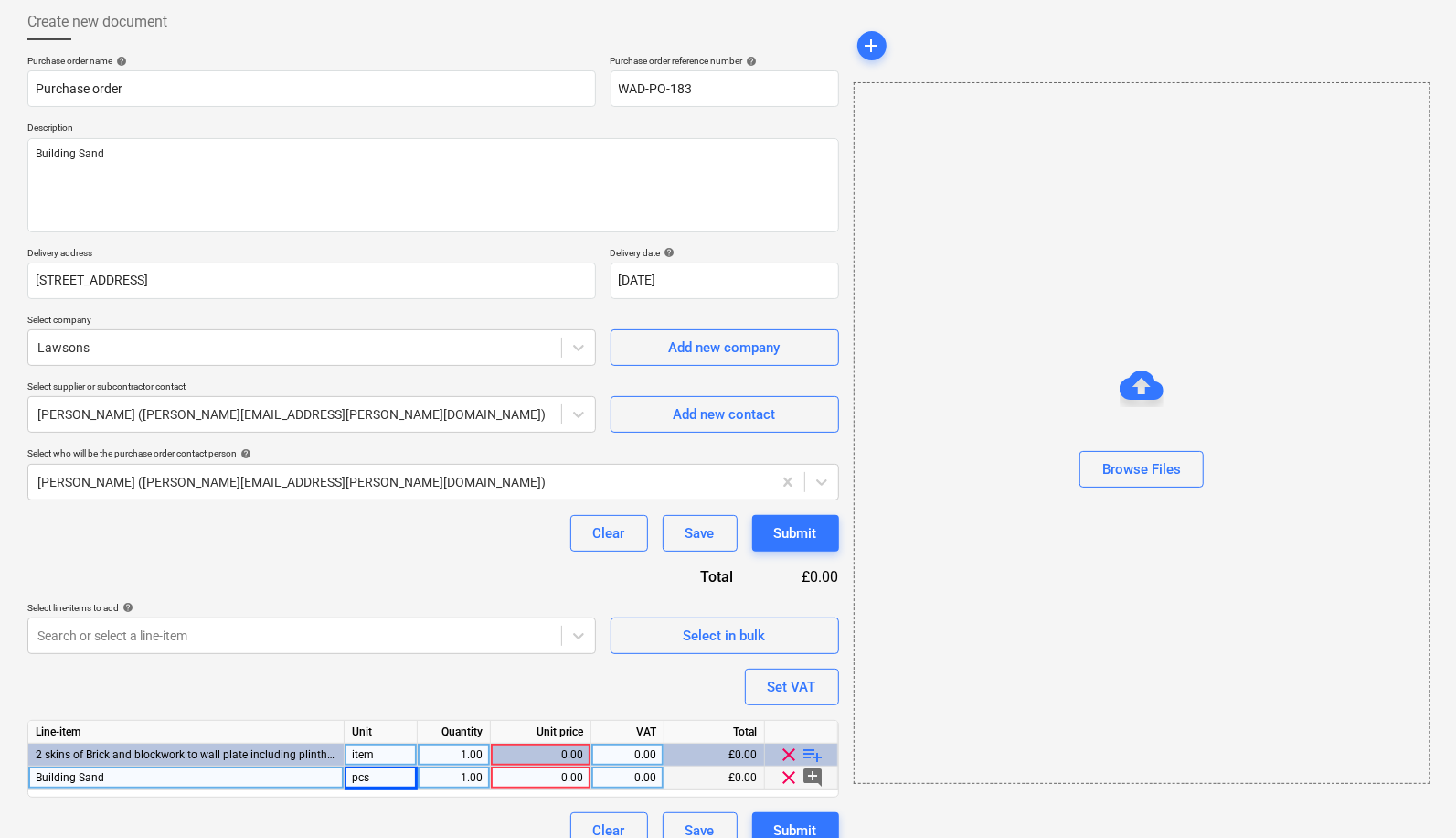
click at [482, 775] on div "1.00" at bounding box center [454, 778] width 73 height 23
type input "3"
type textarea "x"
type input "42.50"
click at [513, 544] on div "Clear Save Submit" at bounding box center [433, 533] width 812 height 37
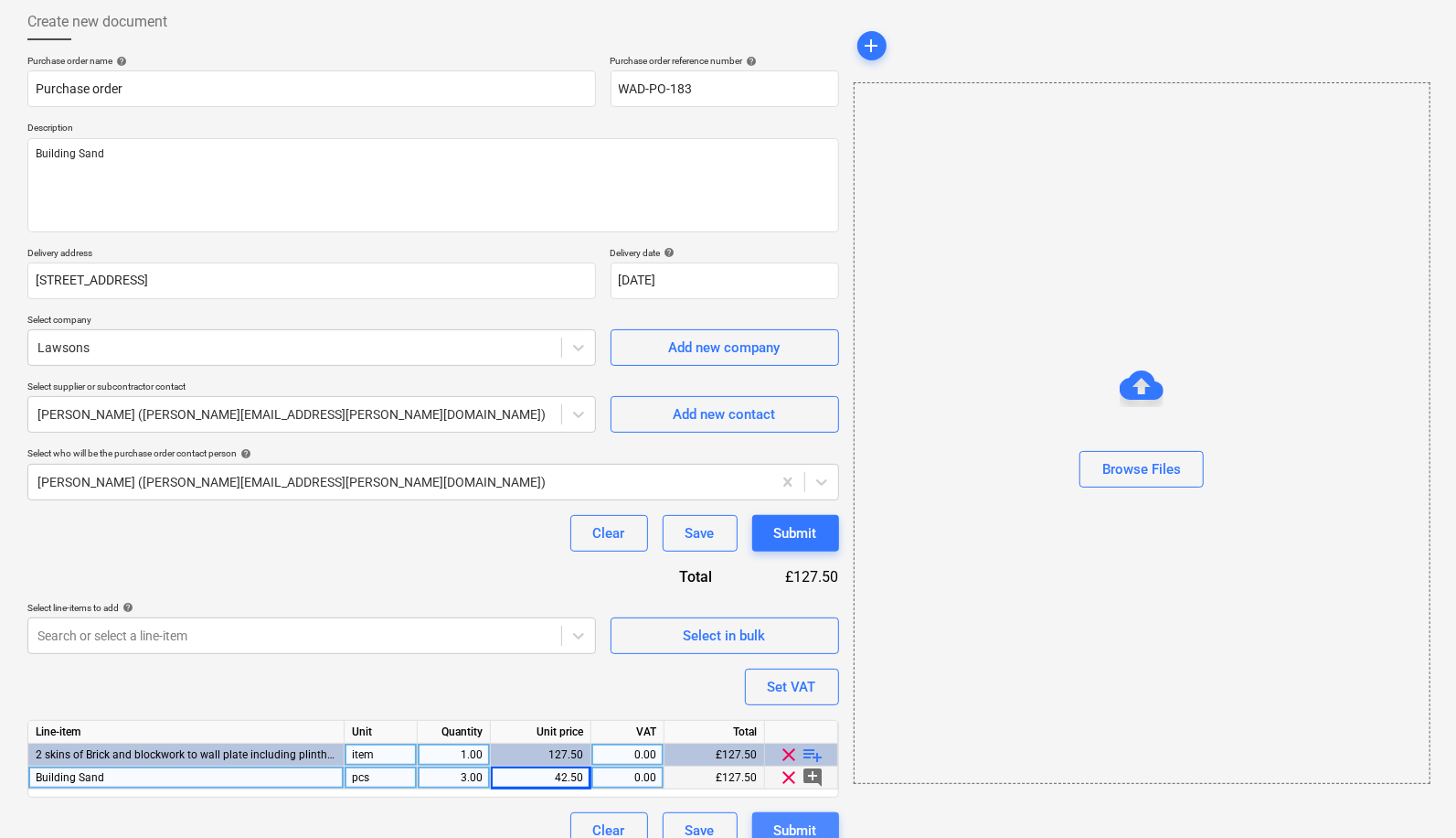
click at [781, 820] on div "Submit" at bounding box center [795, 830] width 43 height 24
type textarea "x"
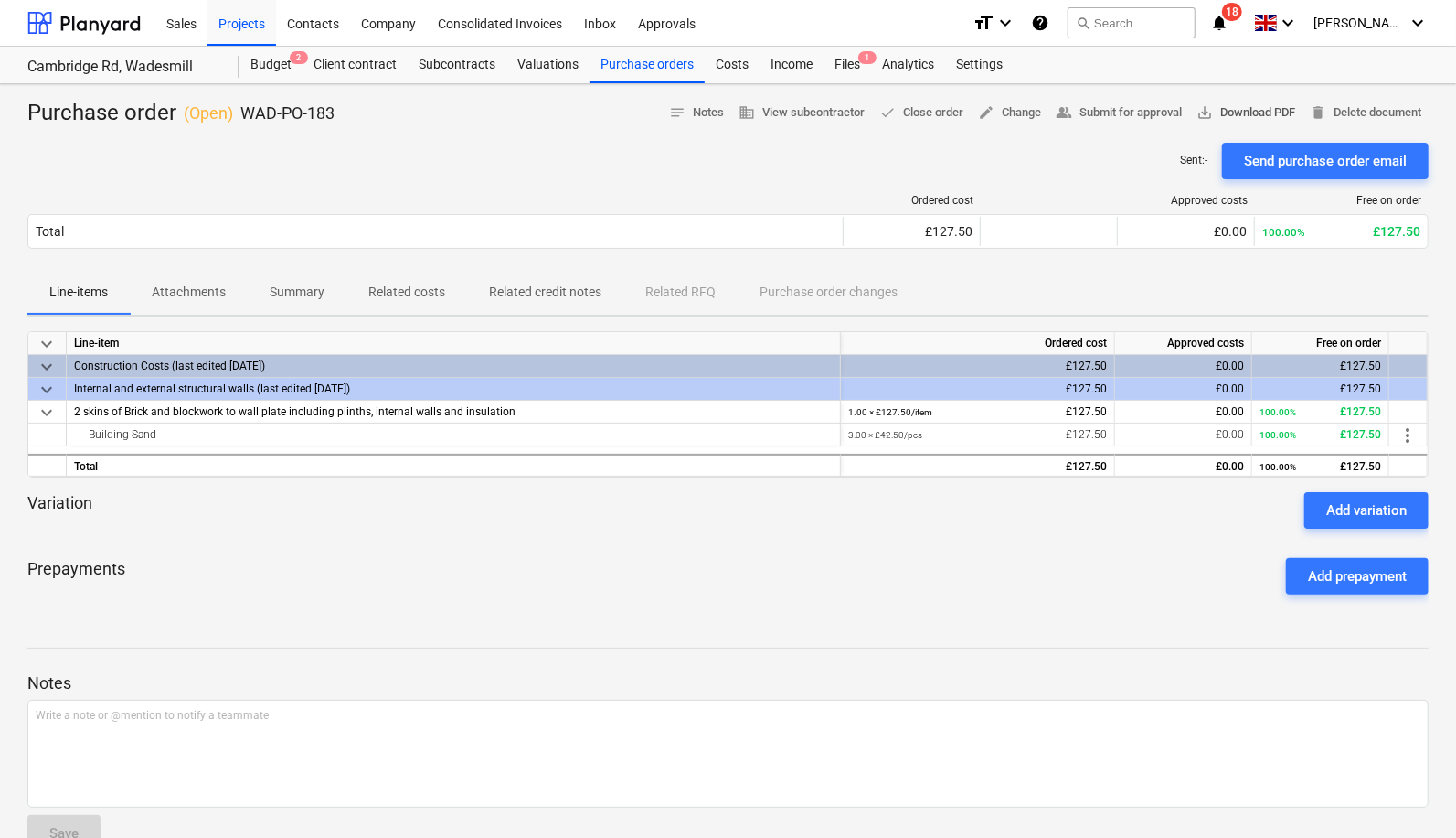
click at [1243, 108] on span "save_alt Download PDF" at bounding box center [1246, 113] width 99 height 21
